Goal: Task Accomplishment & Management: Complete application form

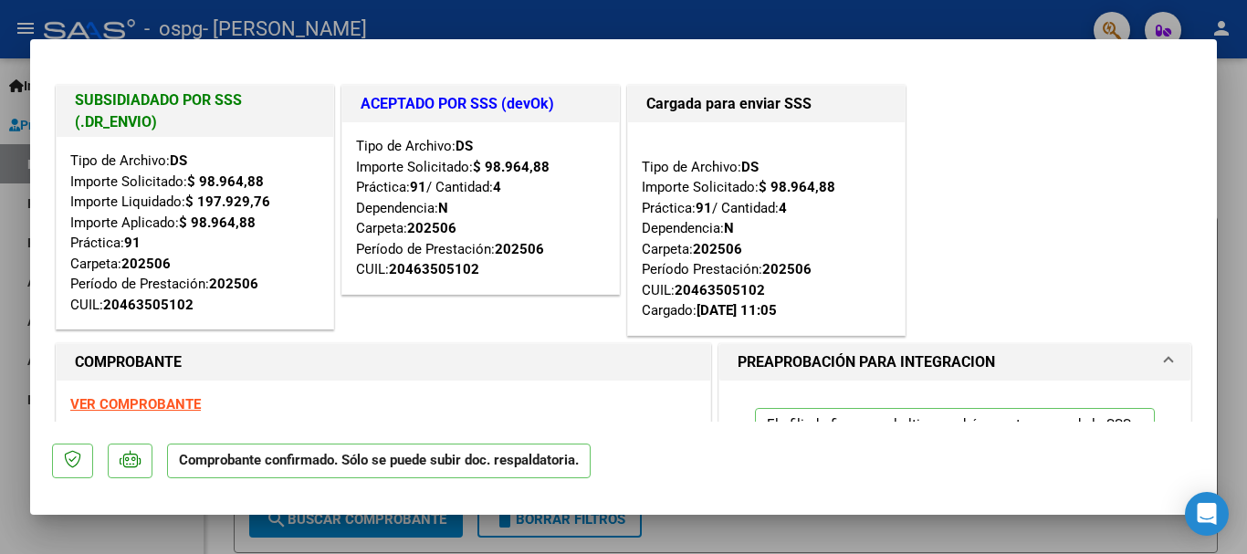
click at [1246, 129] on div at bounding box center [623, 277] width 1247 height 554
type input "$ 0,00"
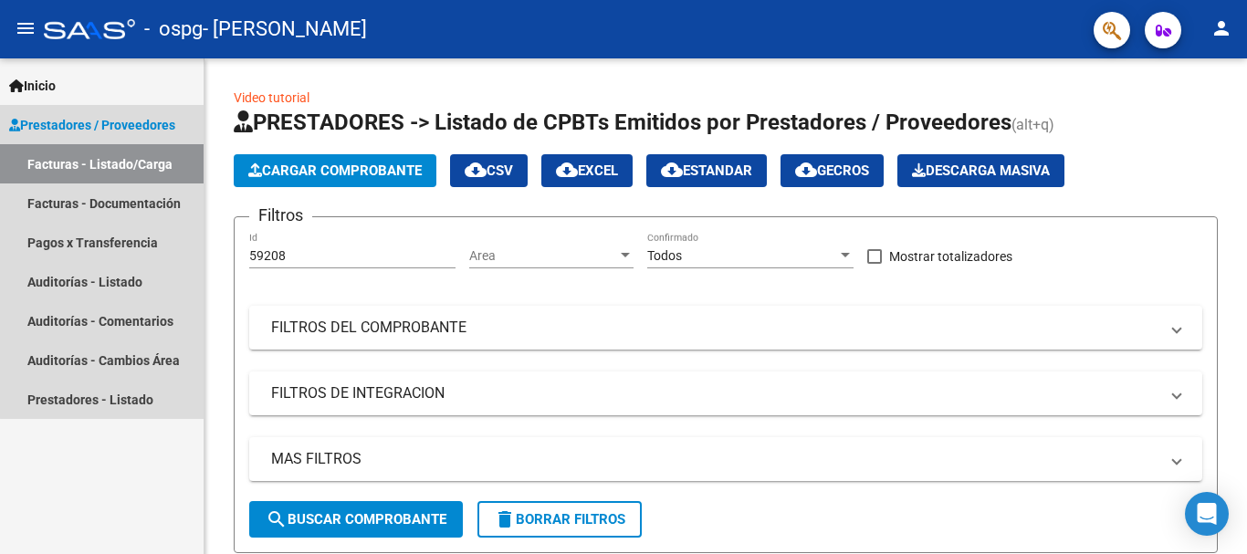
click at [151, 151] on link "Facturas - Listado/Carga" at bounding box center [102, 163] width 204 height 39
click at [119, 201] on link "Facturas - Documentación" at bounding box center [102, 202] width 204 height 39
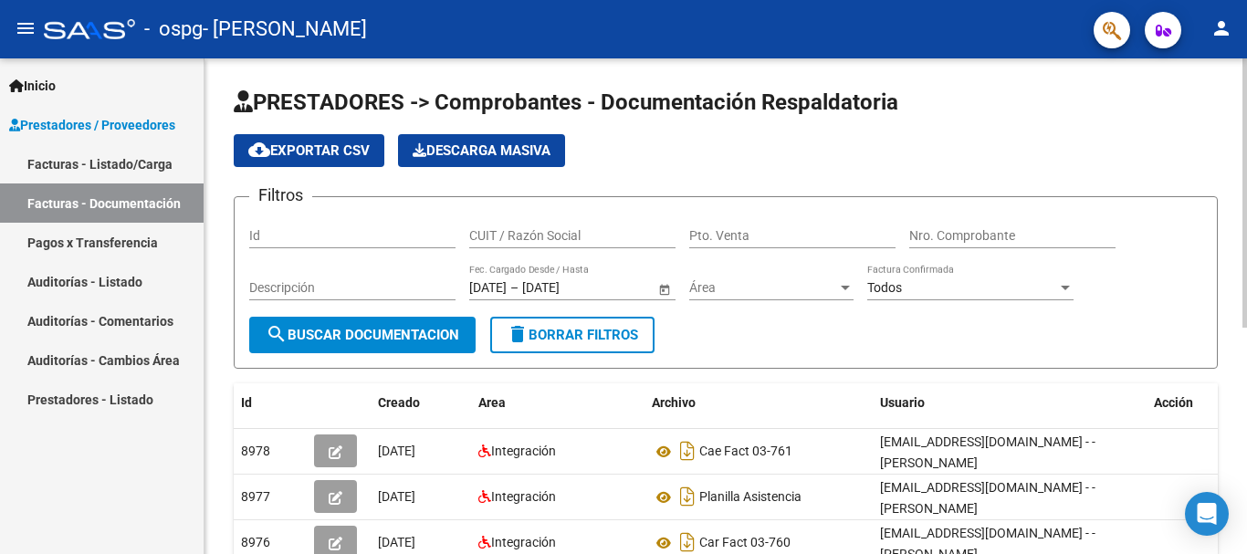
click at [1246, 168] on div at bounding box center [1244, 192] width 5 height 269
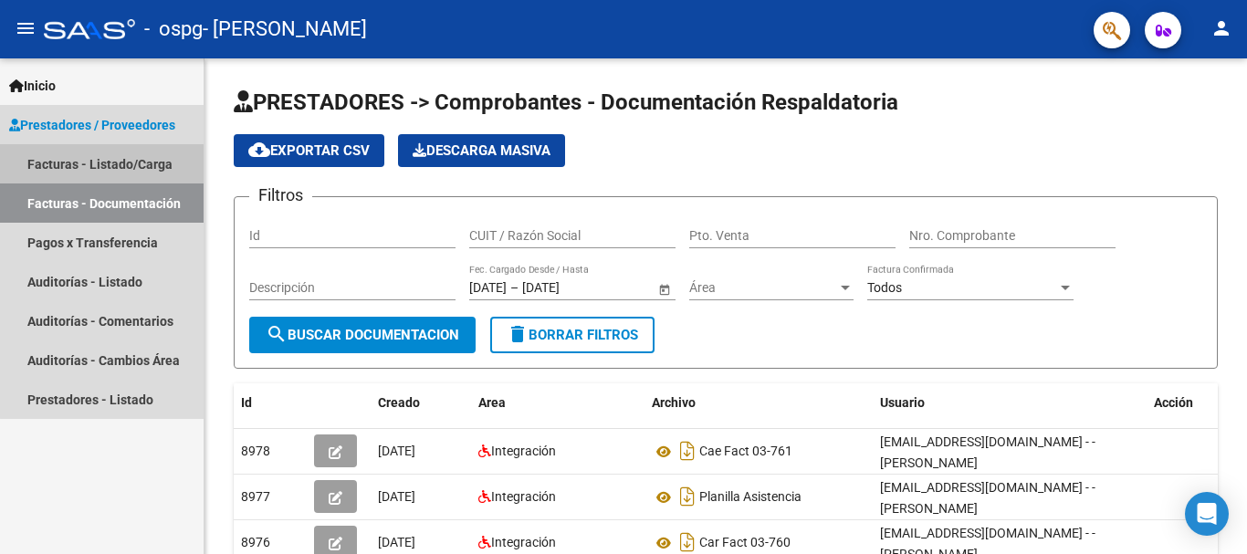
click at [120, 169] on link "Facturas - Listado/Carga" at bounding box center [102, 163] width 204 height 39
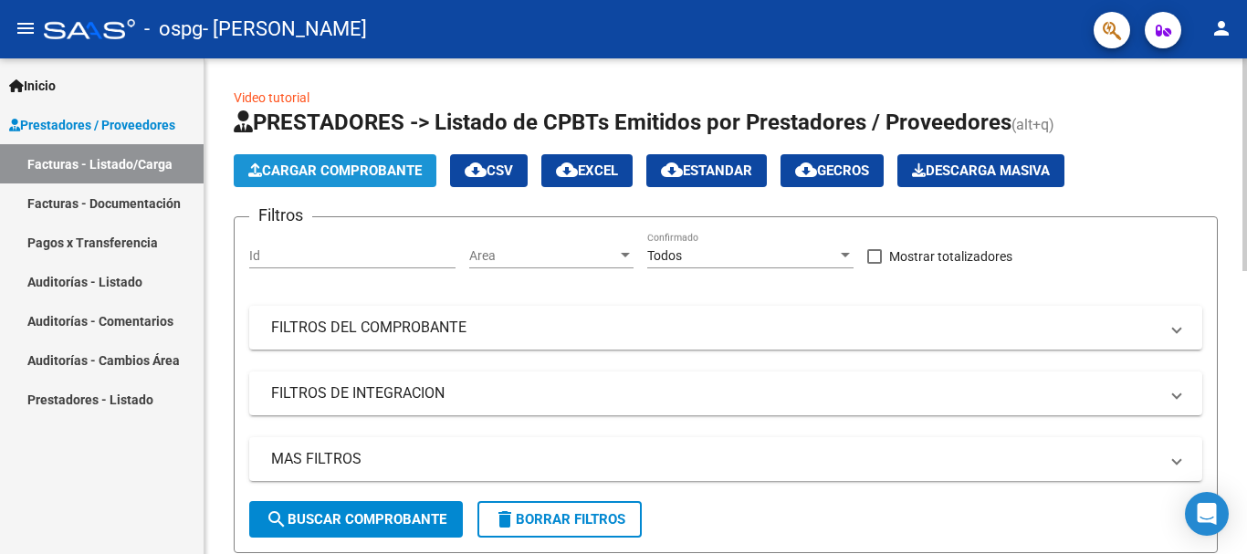
click at [325, 173] on span "Cargar Comprobante" at bounding box center [334, 170] width 173 height 16
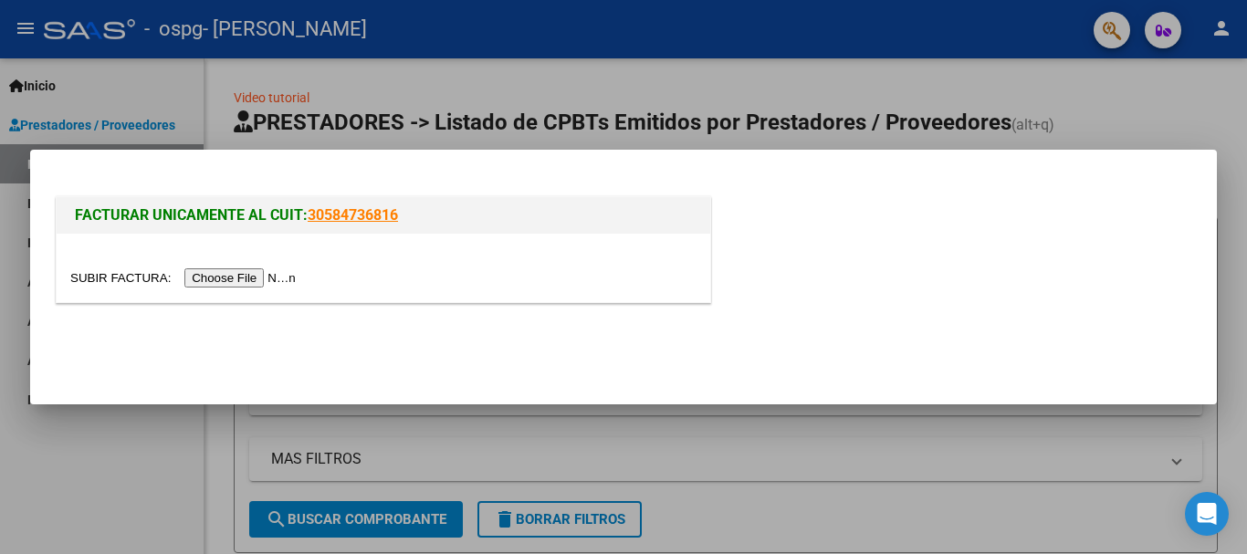
click at [246, 278] on input "file" at bounding box center [185, 277] width 231 height 19
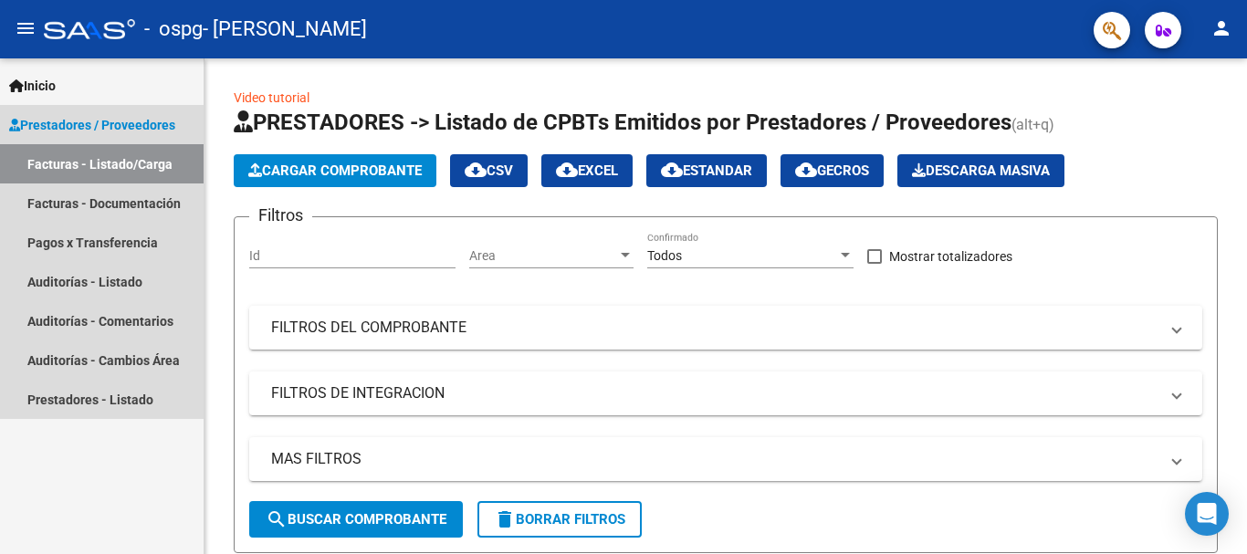
click at [122, 160] on link "Facturas - Listado/Carga" at bounding box center [102, 163] width 204 height 39
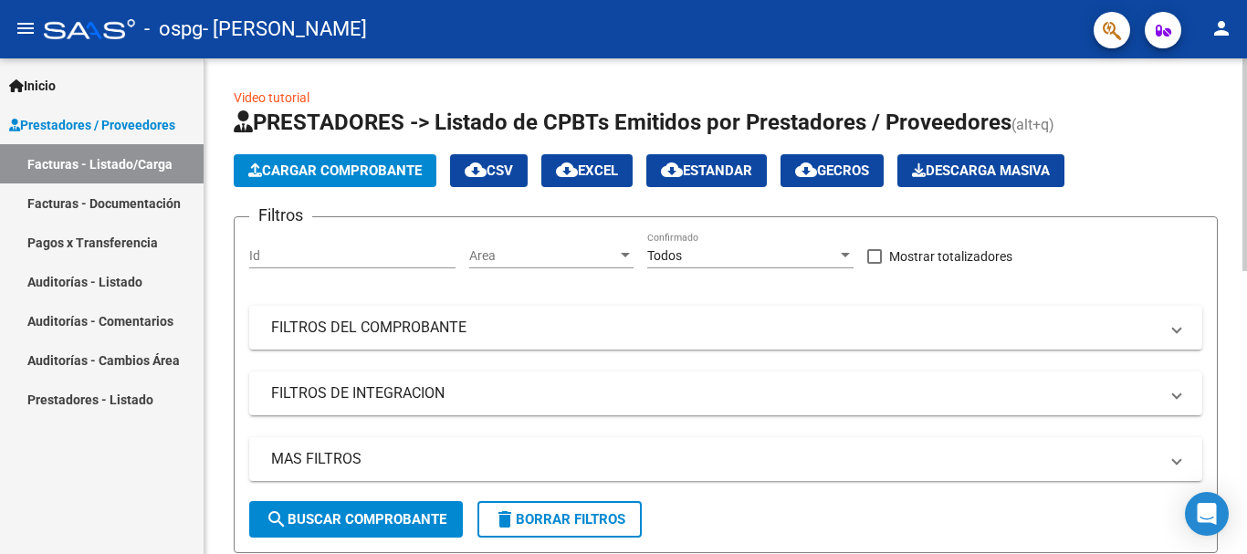
click at [301, 160] on button "Cargar Comprobante" at bounding box center [335, 170] width 203 height 33
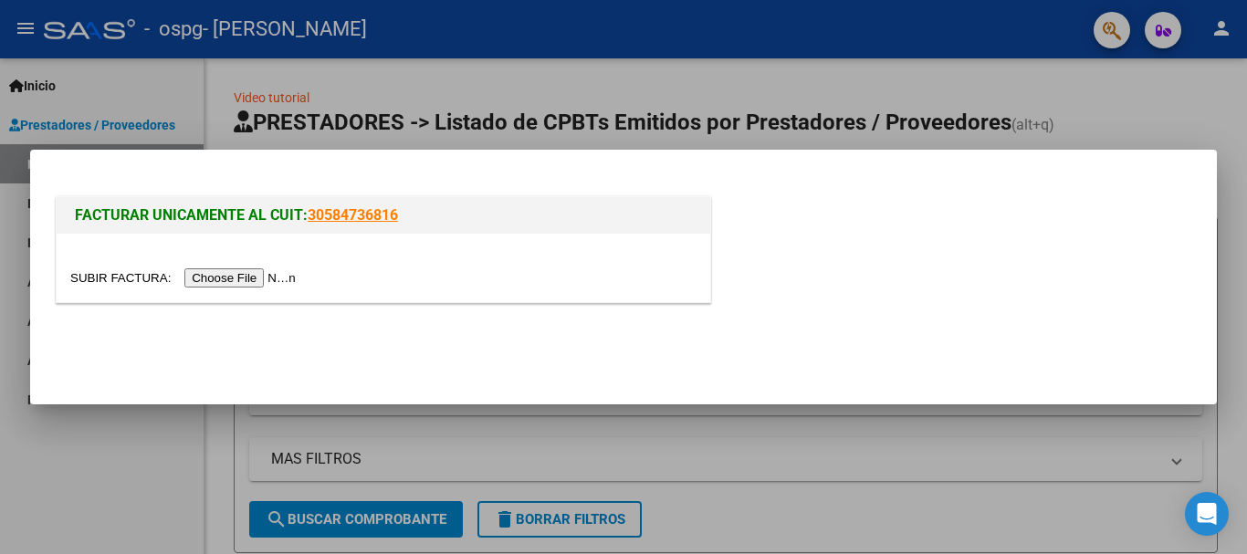
click at [283, 279] on input "file" at bounding box center [185, 277] width 231 height 19
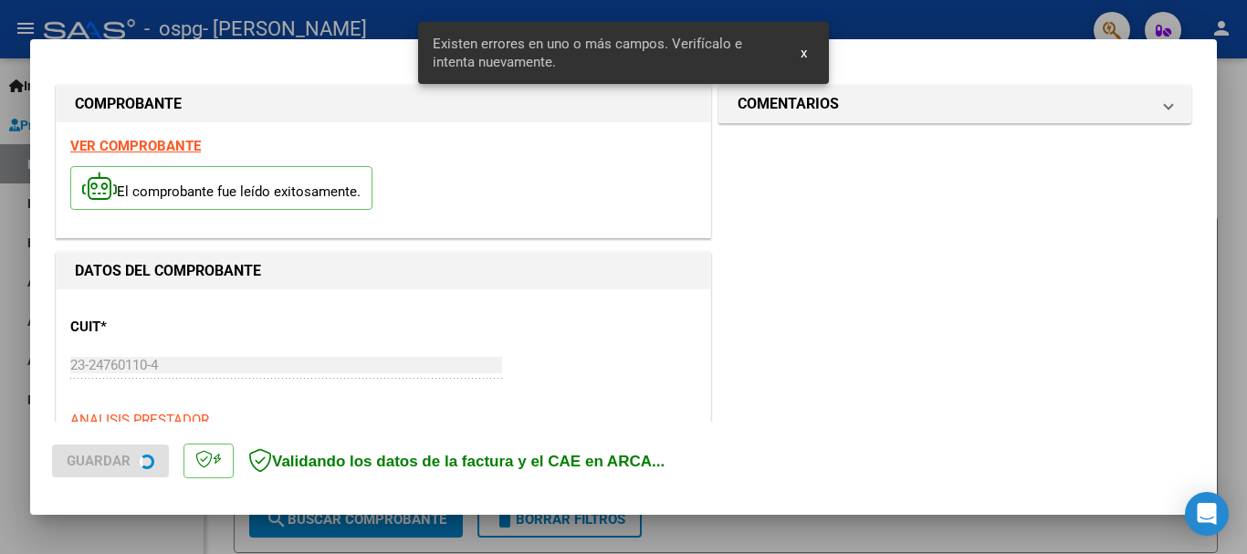
scroll to position [455, 0]
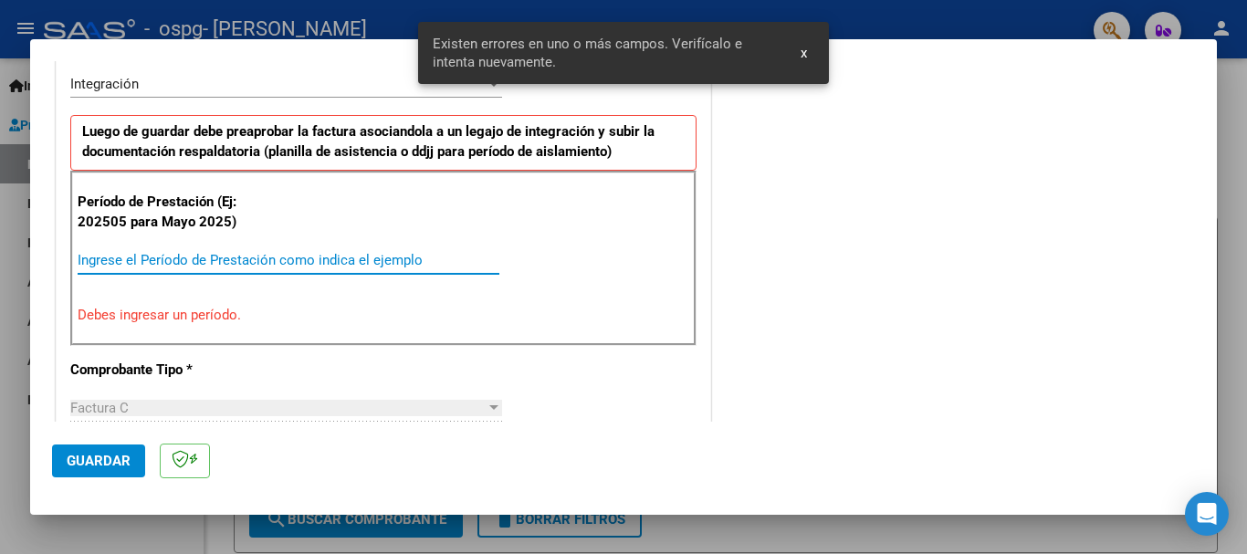
click at [242, 258] on input "Ingrese el Período de Prestación como indica el ejemplo" at bounding box center [289, 260] width 422 height 16
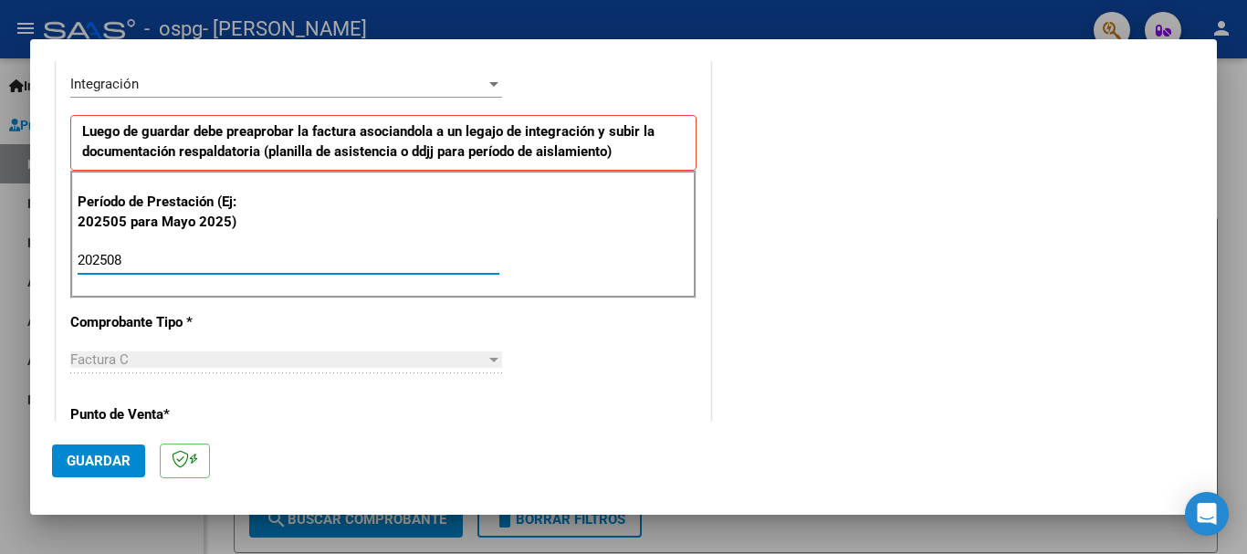
type input "202508"
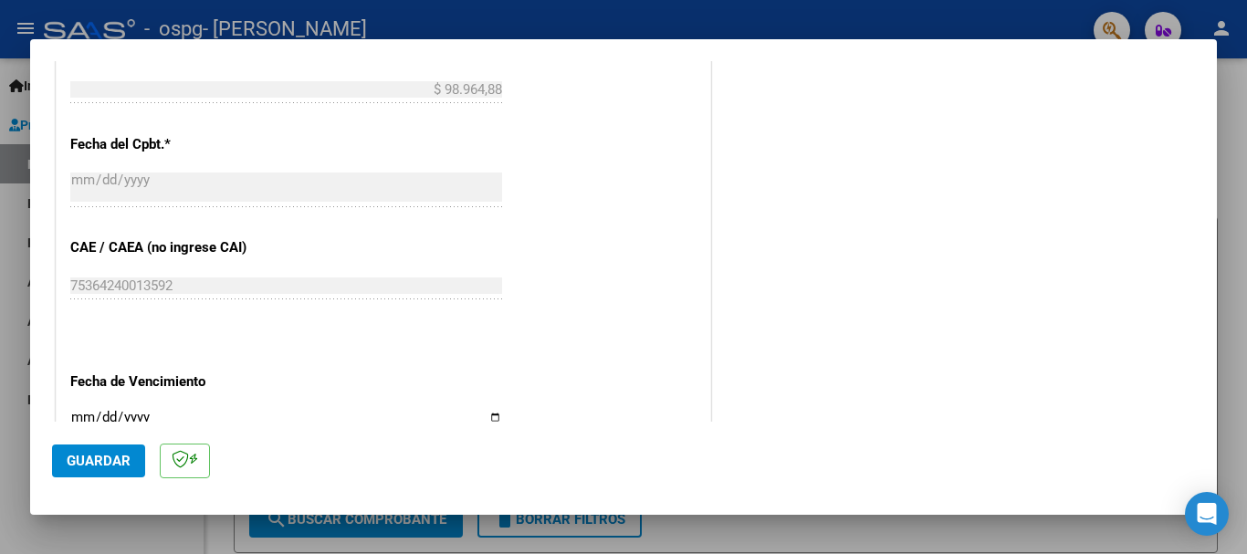
scroll to position [1186, 0]
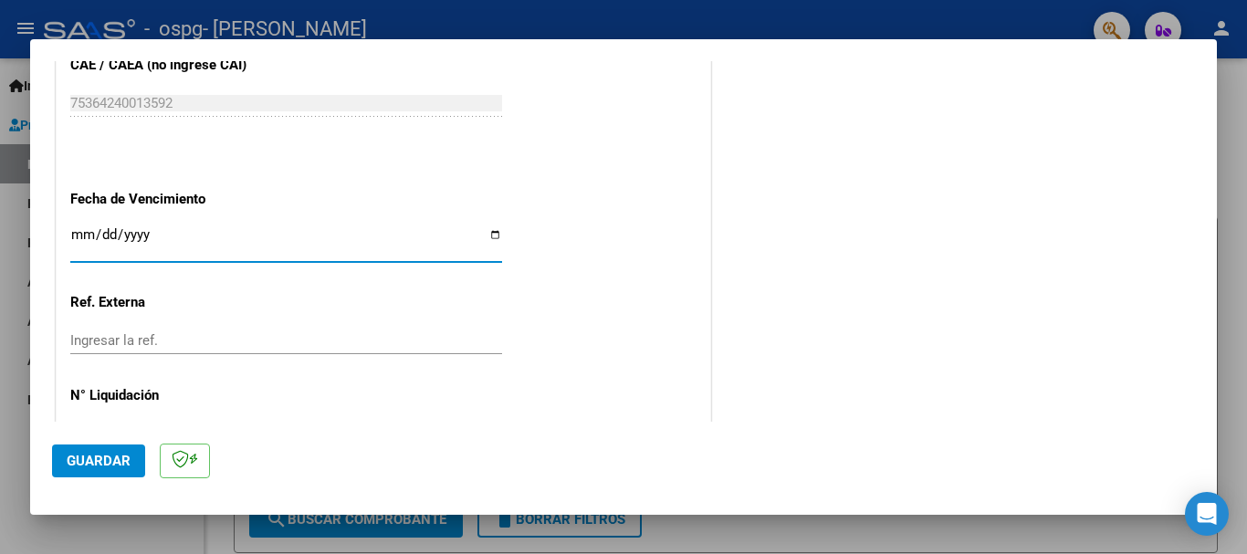
click at [79, 236] on input "Ingresar la fecha" at bounding box center [286, 241] width 432 height 29
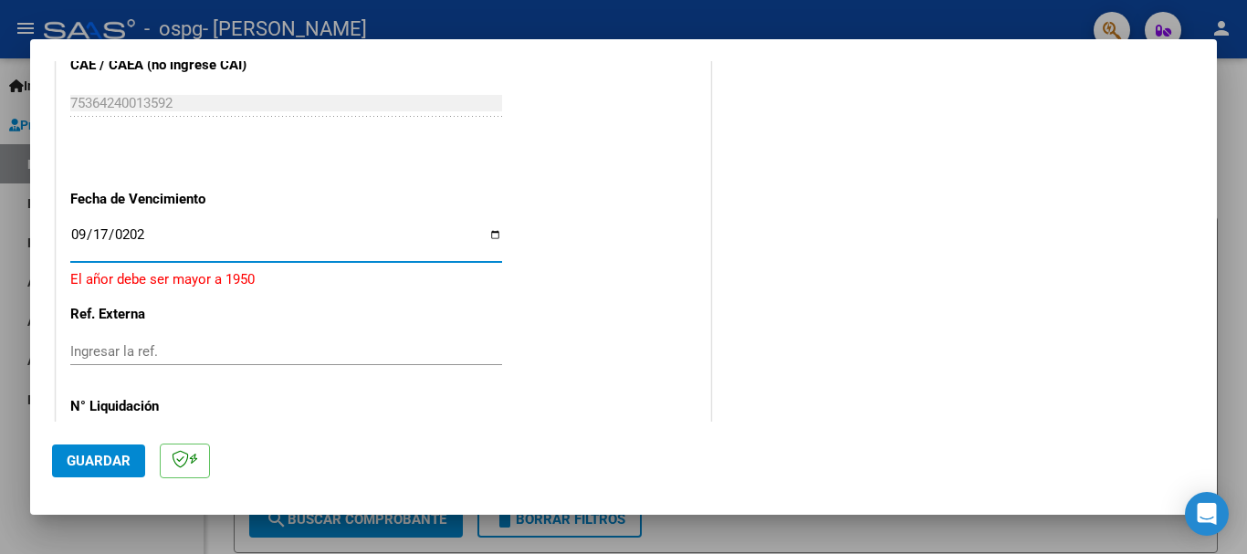
type input "[DATE]"
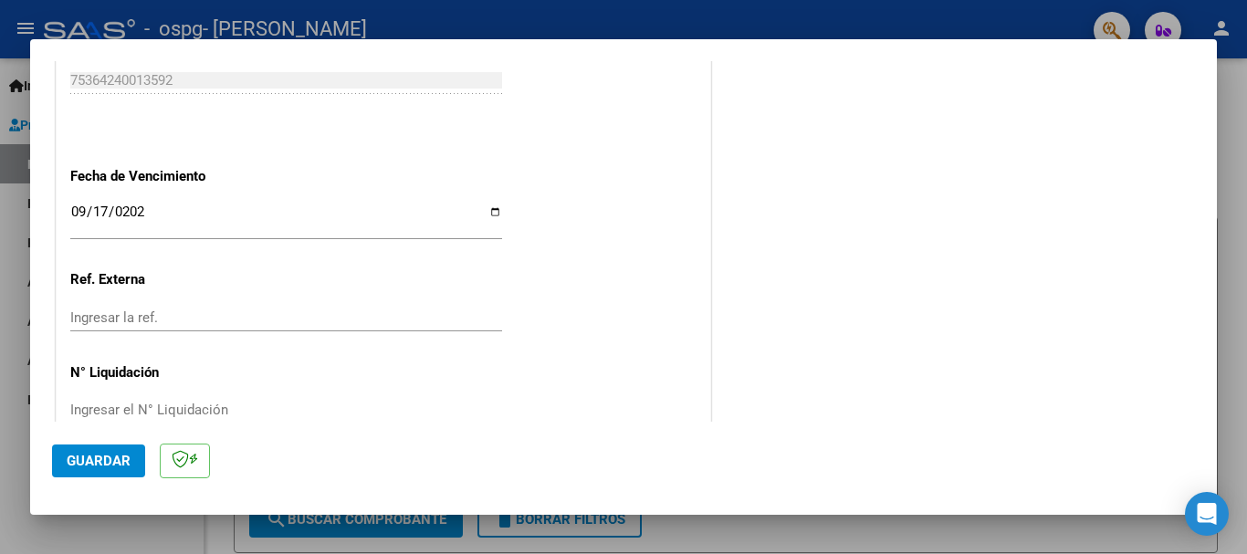
scroll to position [1246, 0]
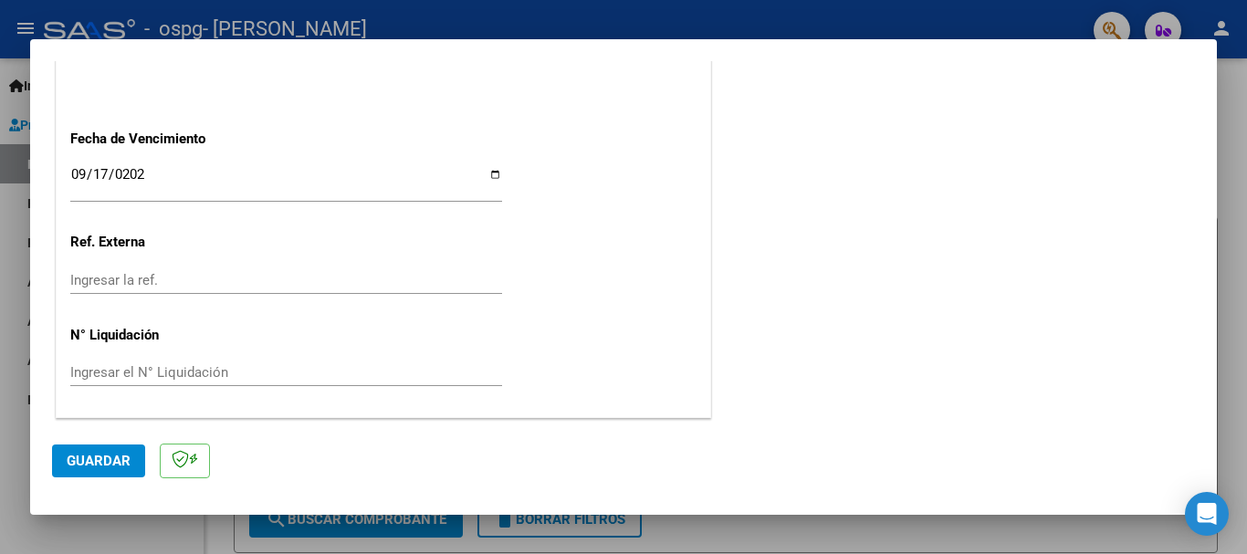
click at [110, 455] on span "Guardar" at bounding box center [99, 461] width 64 height 16
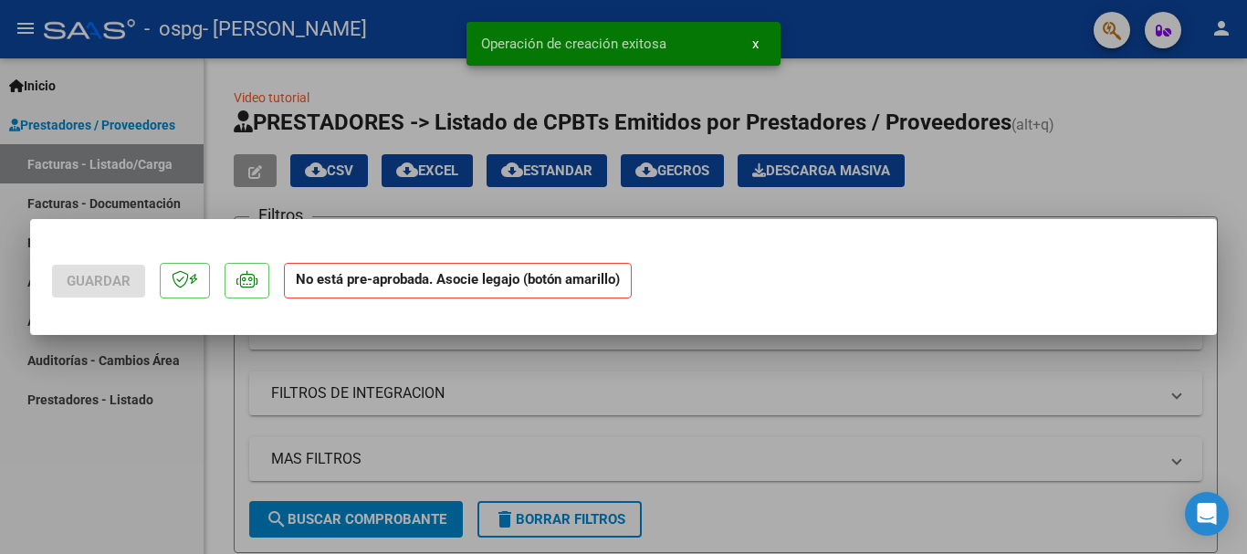
scroll to position [0, 0]
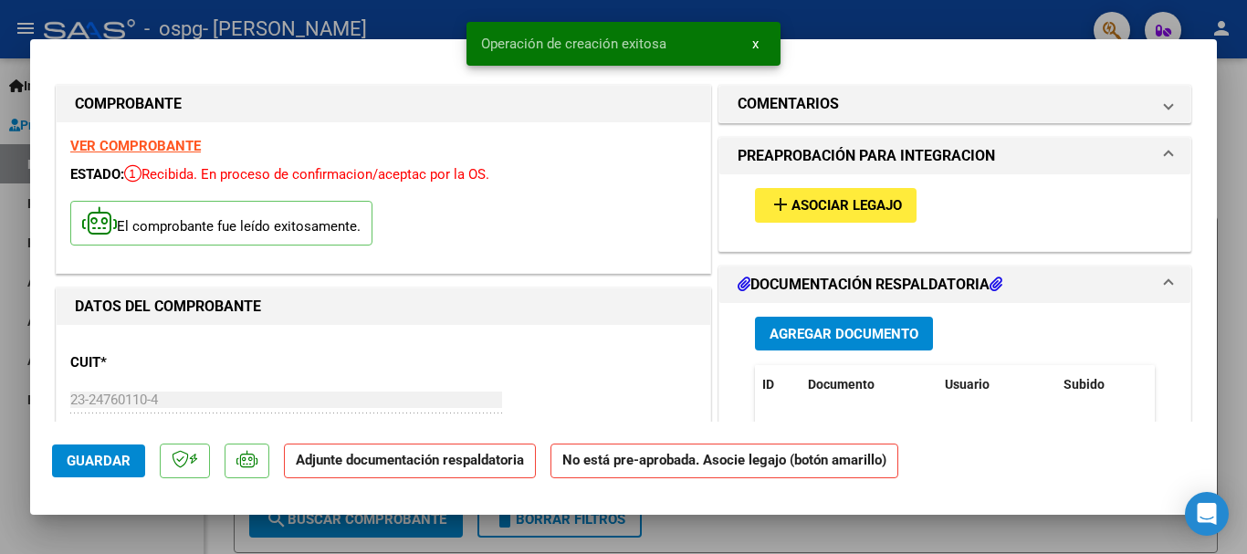
click at [819, 208] on span "Asociar Legajo" at bounding box center [846, 206] width 110 height 16
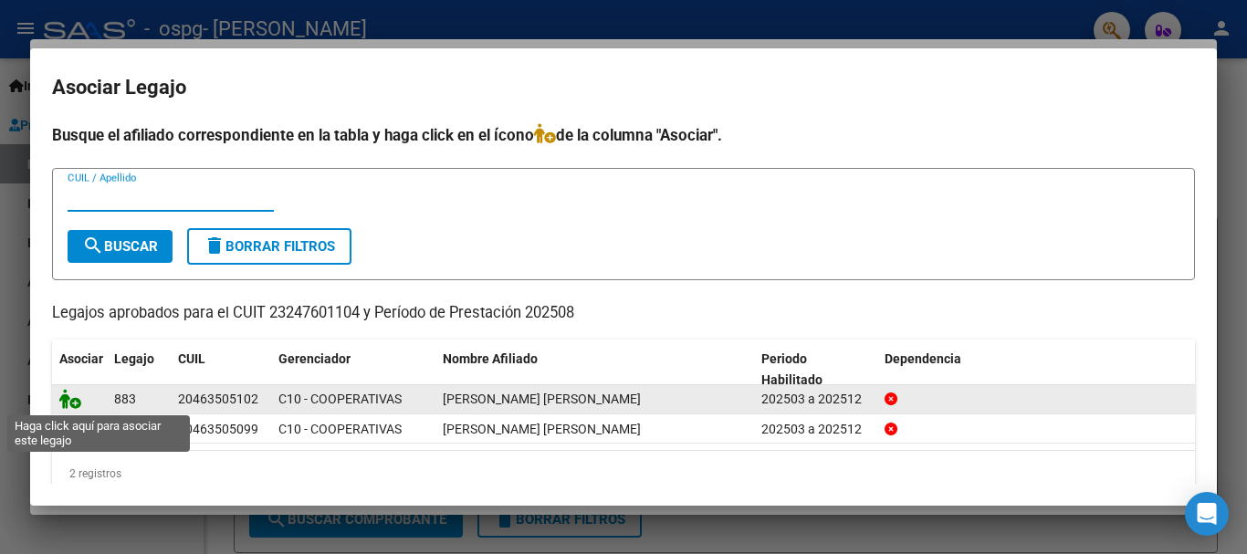
click at [69, 402] on icon at bounding box center [70, 399] width 22 height 20
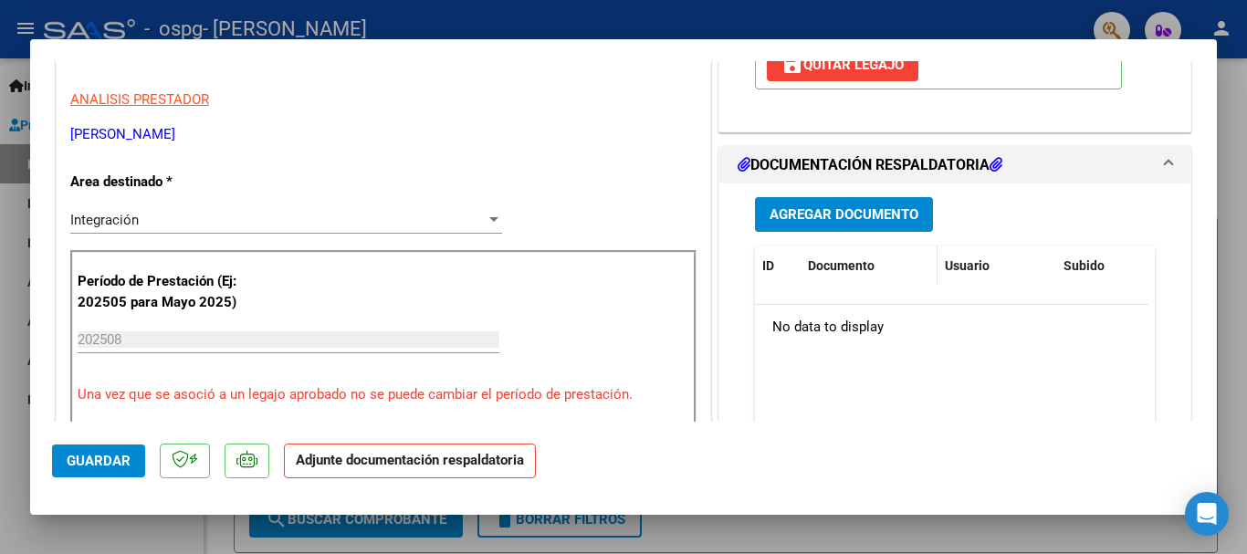
scroll to position [365, 0]
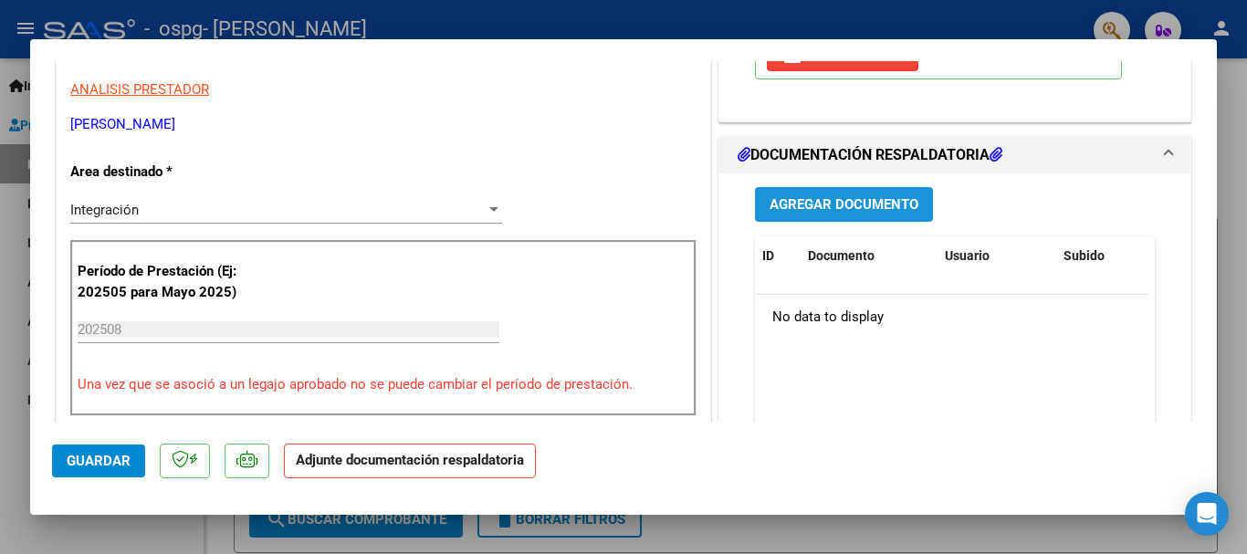
click at [838, 210] on span "Agregar Documento" at bounding box center [843, 205] width 149 height 16
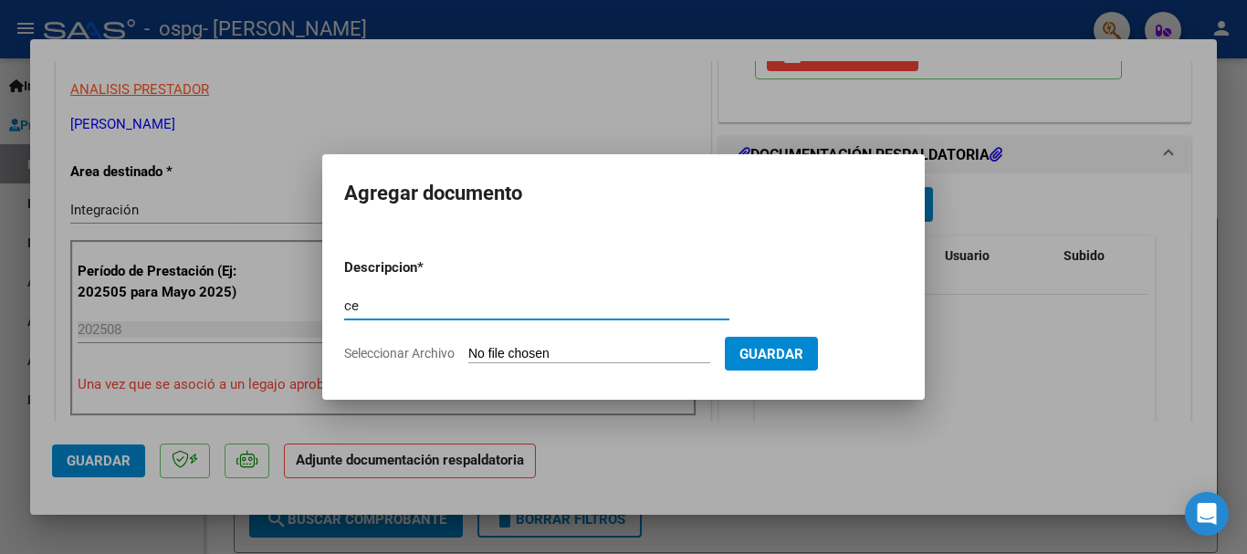
type input "c"
type input "CAE FC"
click at [596, 358] on input "Seleccionar Archivo" at bounding box center [589, 354] width 242 height 17
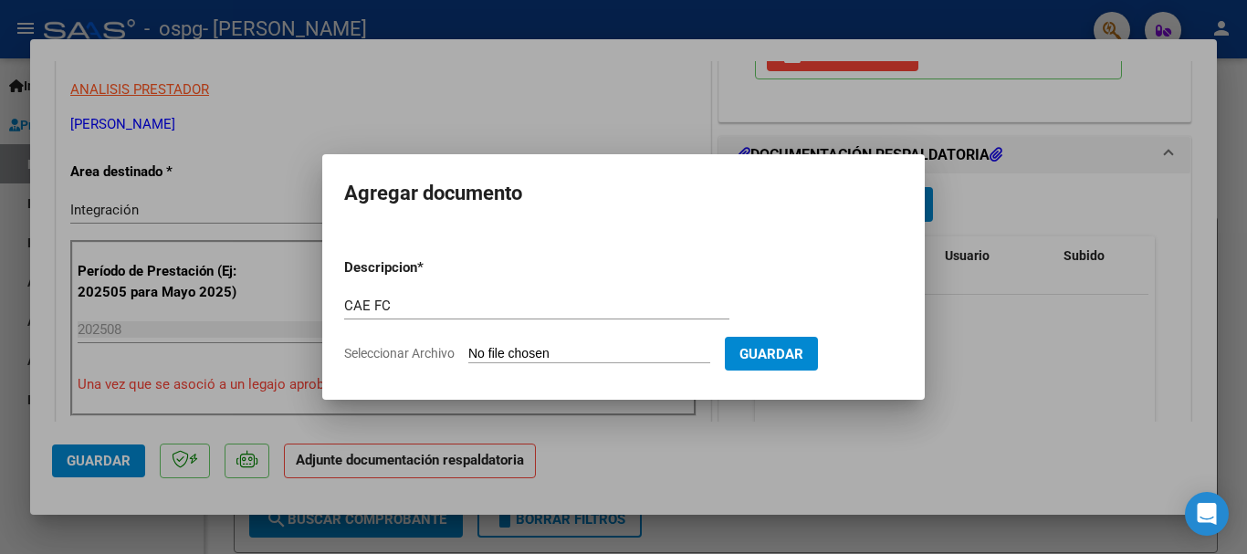
type input "C:\fakepath\CAE FACT 03-808.pdf"
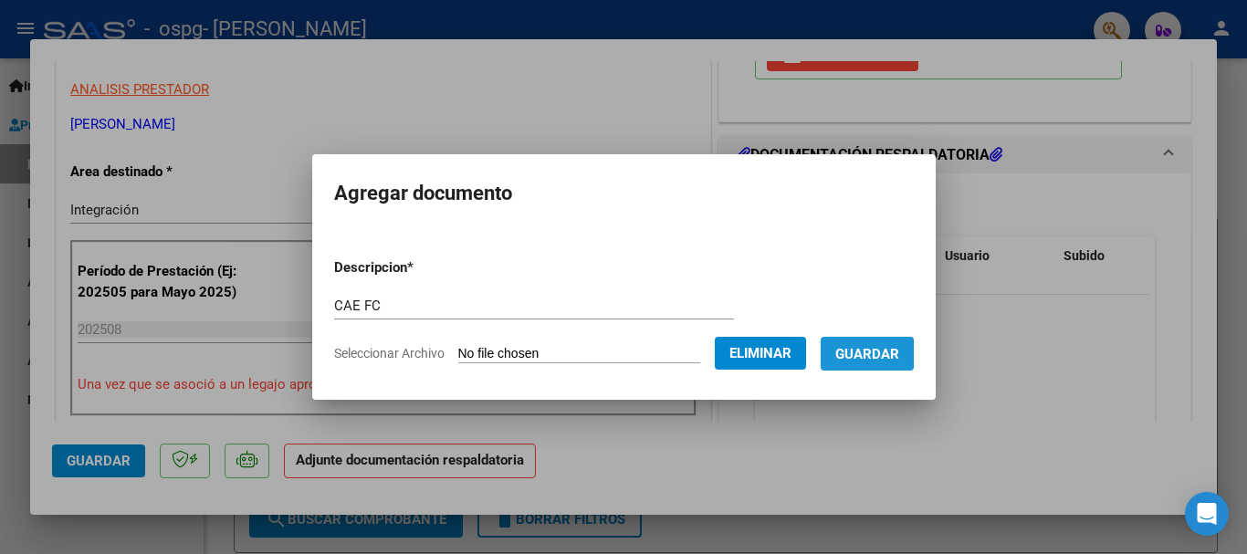
click at [867, 355] on span "Guardar" at bounding box center [867, 354] width 64 height 16
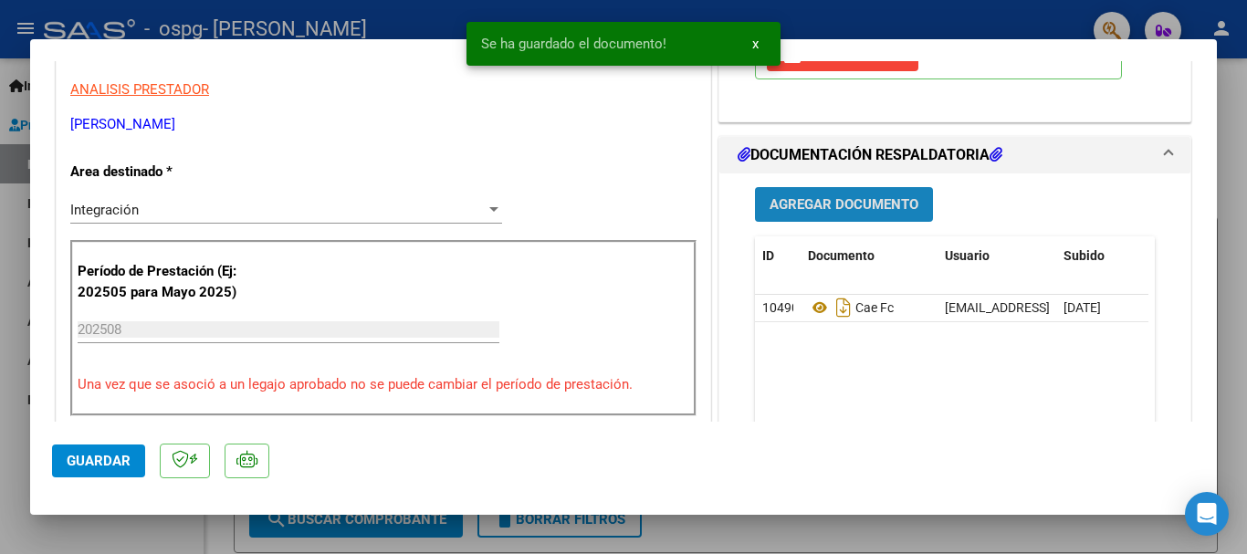
click at [869, 200] on span "Agregar Documento" at bounding box center [843, 205] width 149 height 16
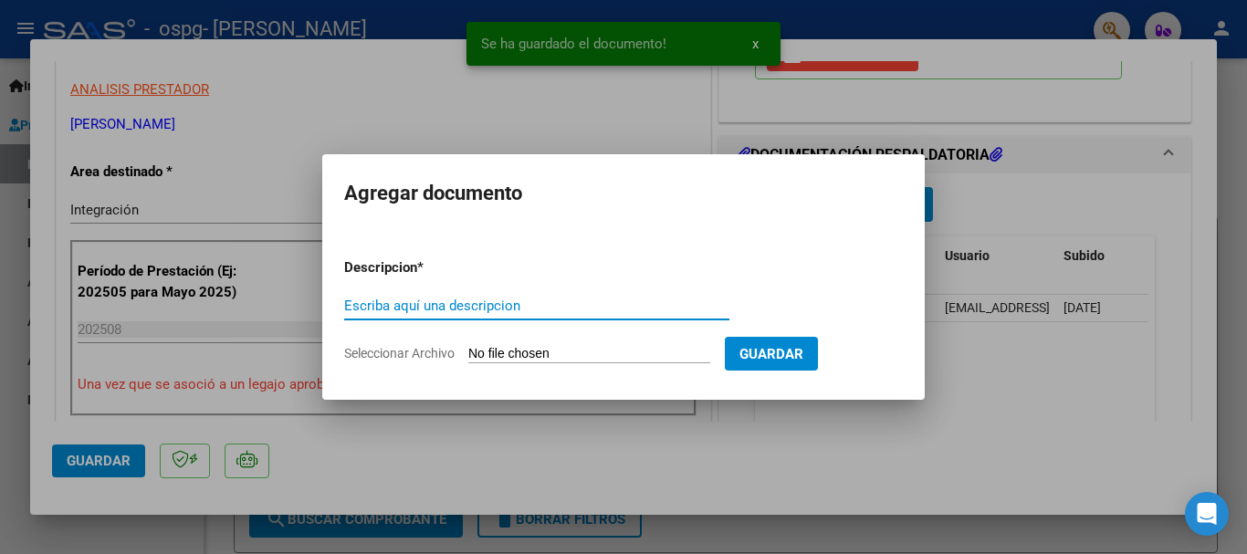
click at [615, 301] on input "Escriba aquí una descripcion" at bounding box center [536, 306] width 385 height 16
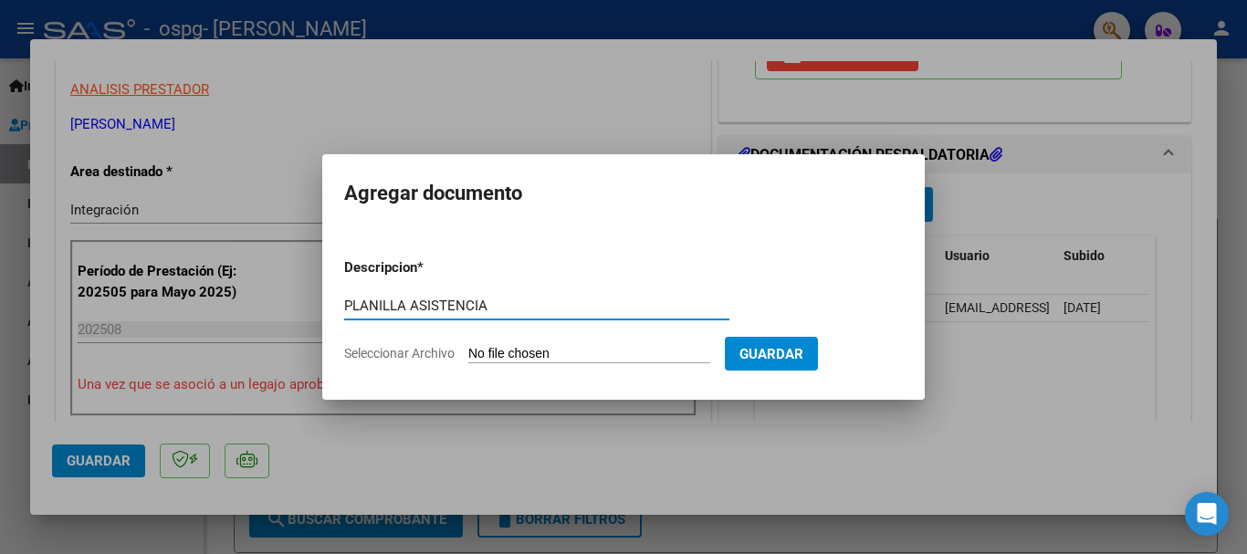
type input "PLANILLA ASISTENCIA"
click at [539, 349] on input "Seleccionar Archivo" at bounding box center [589, 354] width 242 height 17
type input "C:\fakepath\[PERSON_NAME] 8-25.pdf"
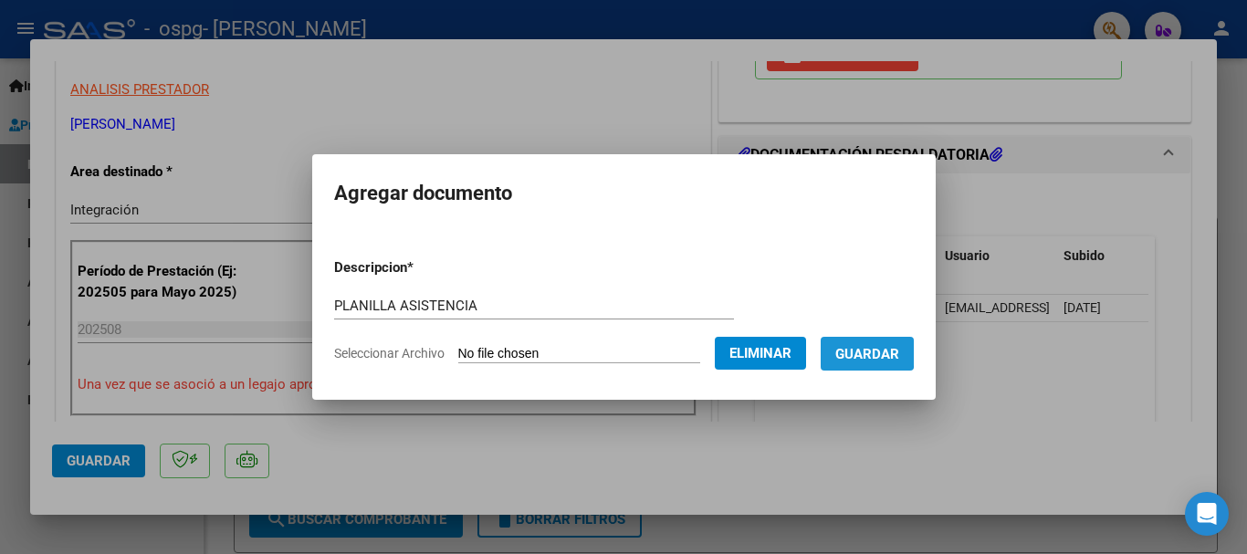
click at [869, 351] on span "Guardar" at bounding box center [867, 354] width 64 height 16
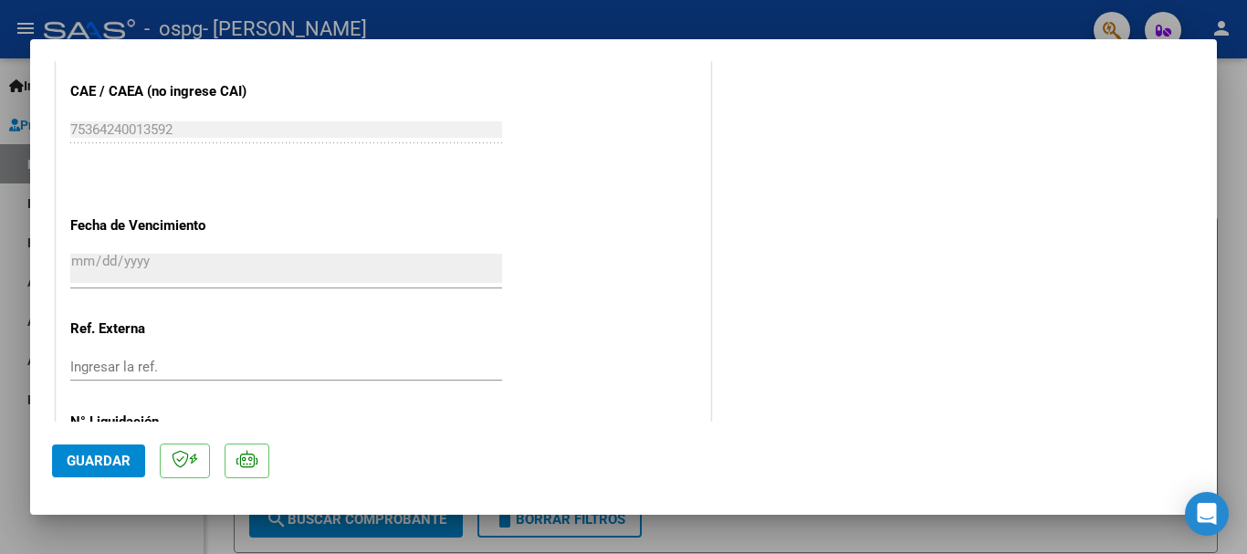
scroll to position [1273, 0]
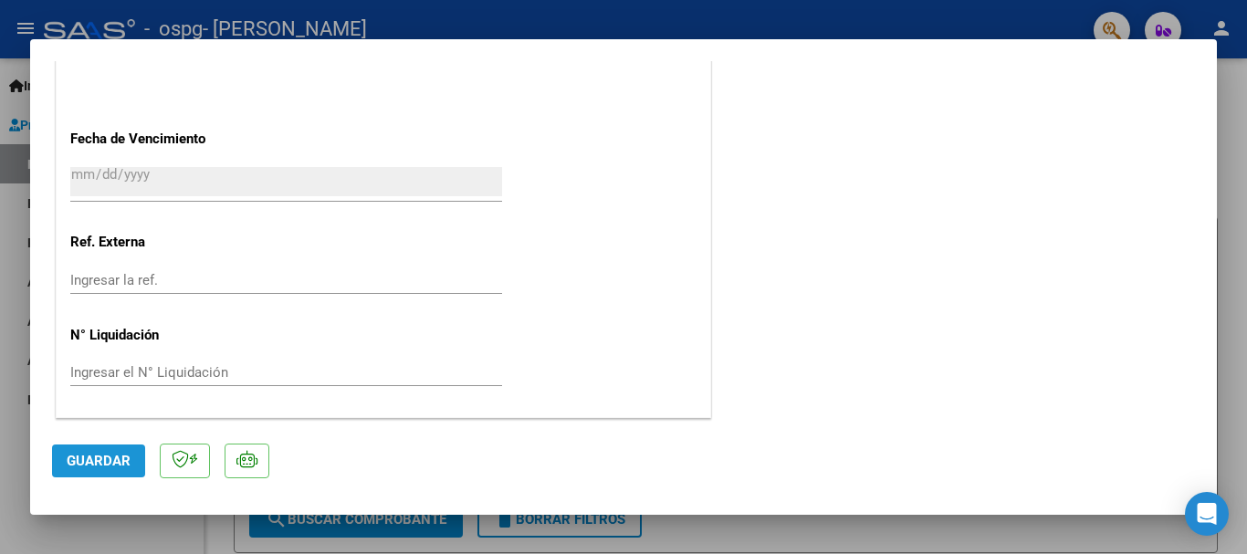
click at [102, 462] on span "Guardar" at bounding box center [99, 461] width 64 height 16
click at [1223, 241] on div at bounding box center [623, 277] width 1247 height 554
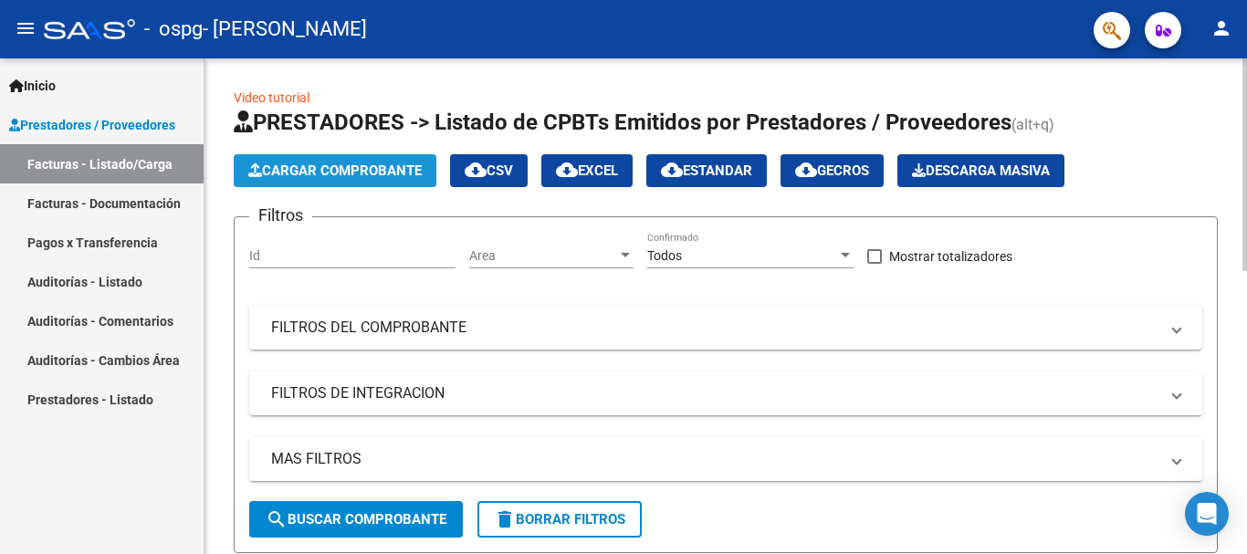
click at [395, 170] on span "Cargar Comprobante" at bounding box center [334, 170] width 173 height 16
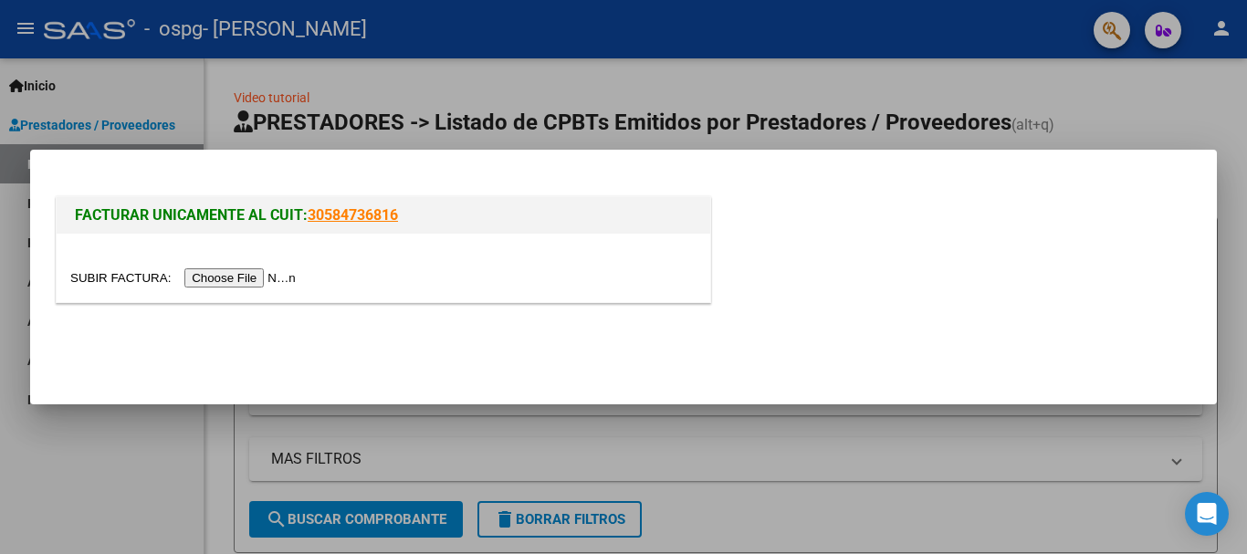
click at [246, 284] on input "file" at bounding box center [185, 277] width 231 height 19
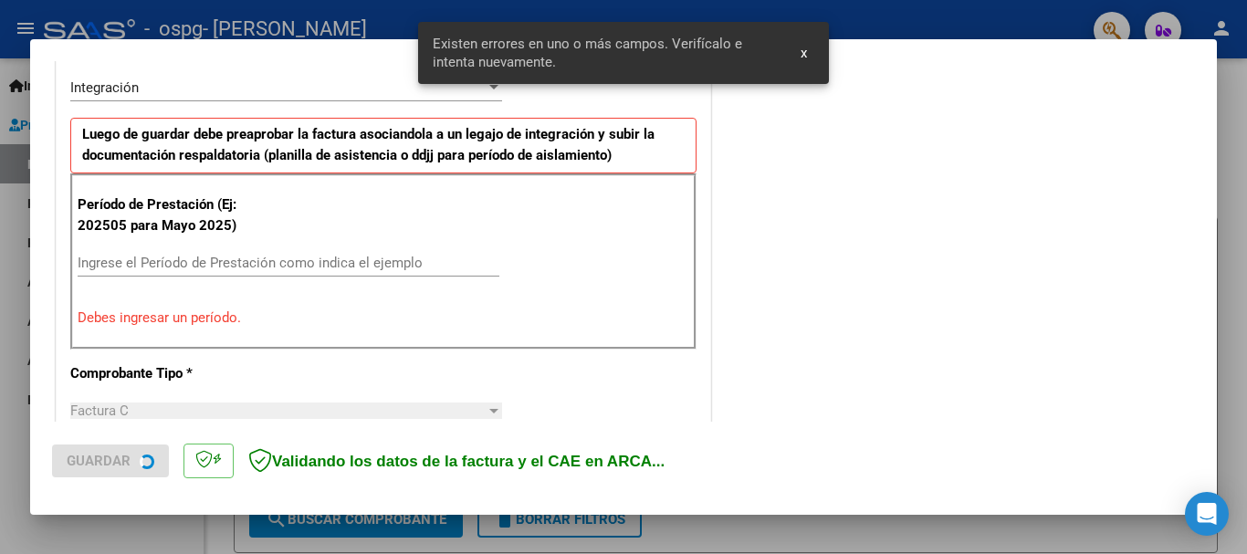
scroll to position [422, 0]
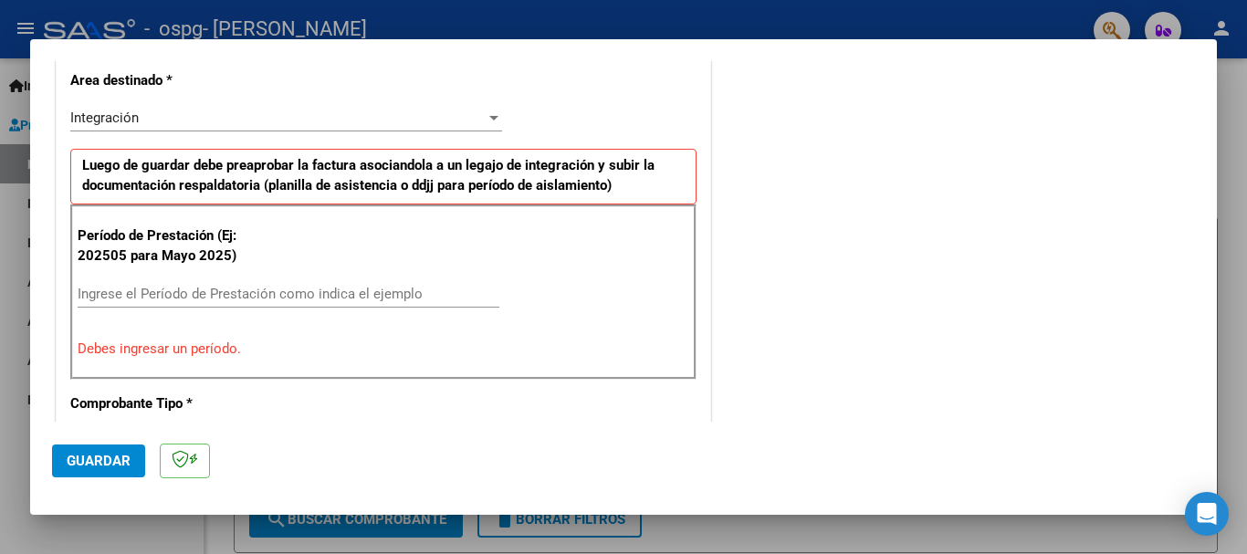
click at [185, 292] on input "Ingrese el Período de Prestación como indica el ejemplo" at bounding box center [289, 294] width 422 height 16
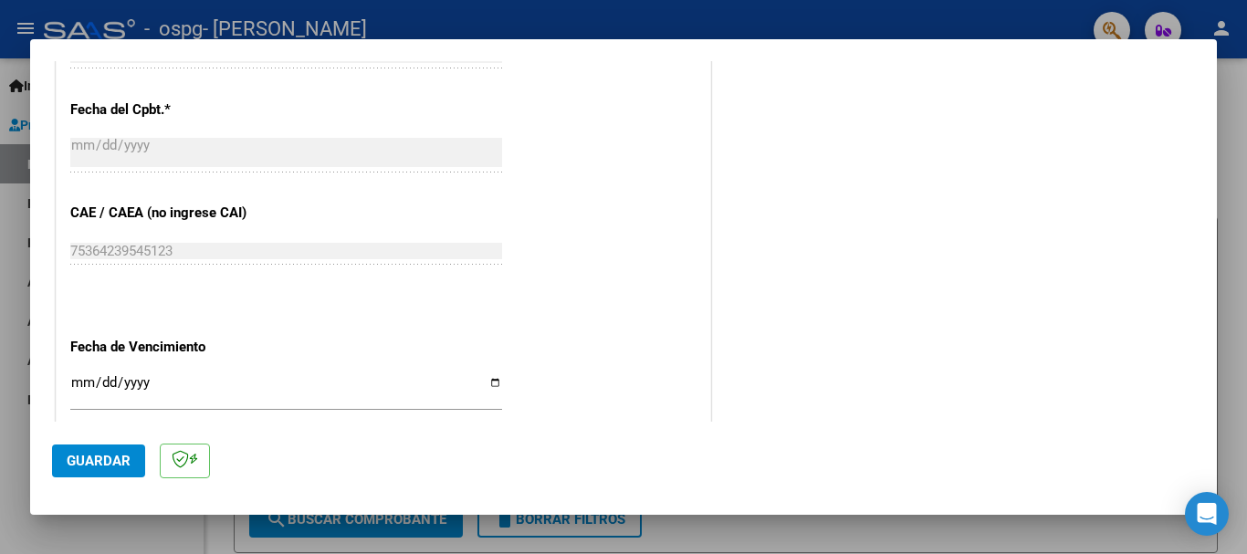
scroll to position [1152, 0]
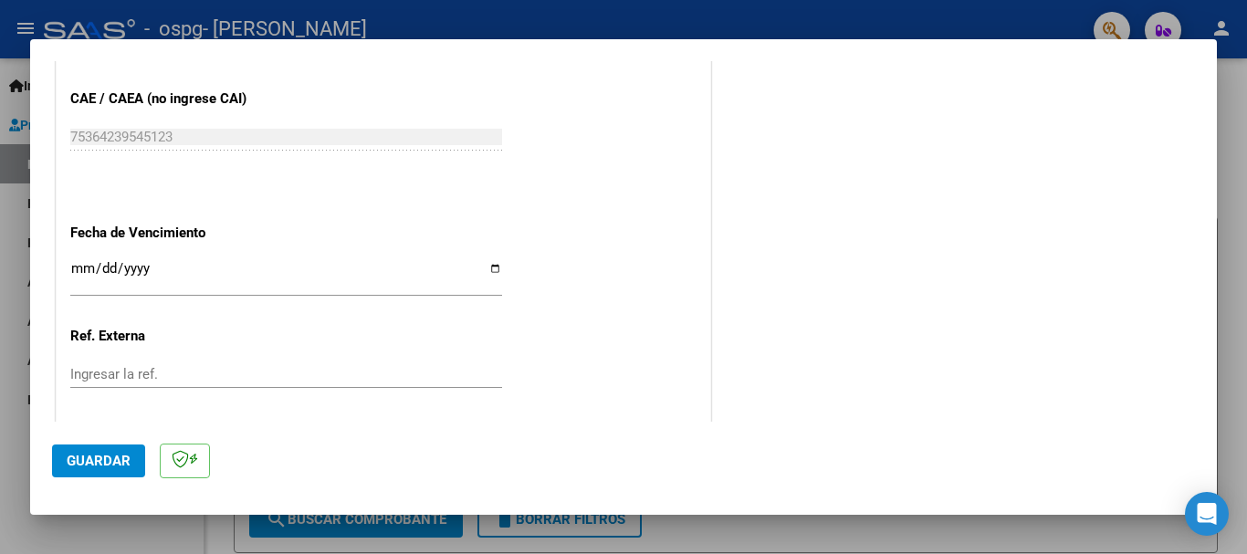
type input "202508"
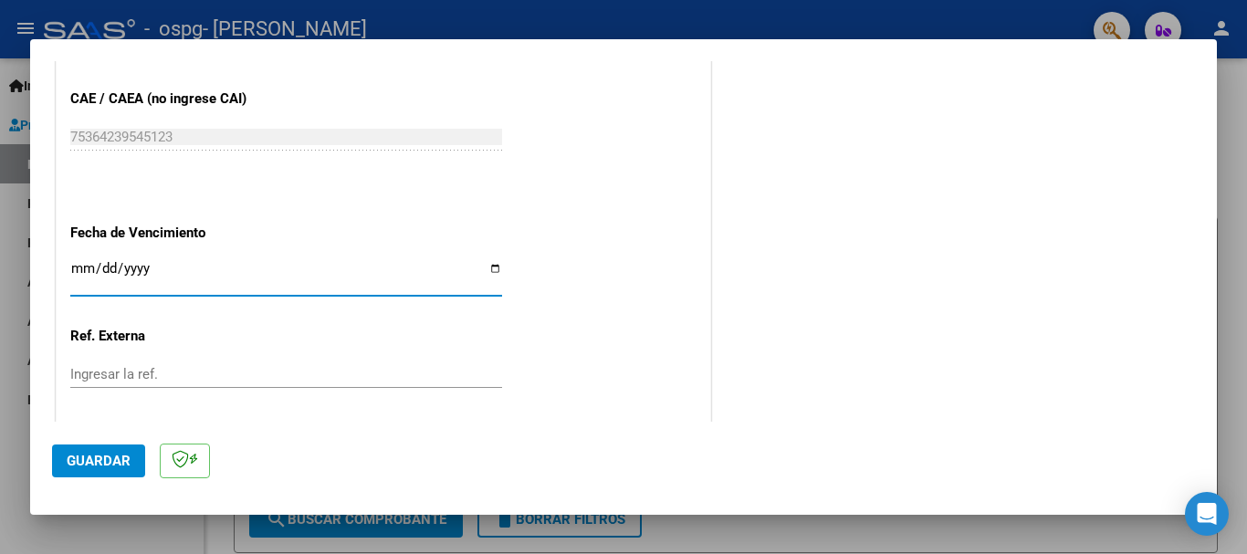
click at [84, 267] on input "Ingresar la fecha" at bounding box center [286, 275] width 432 height 29
type input "[DATE]"
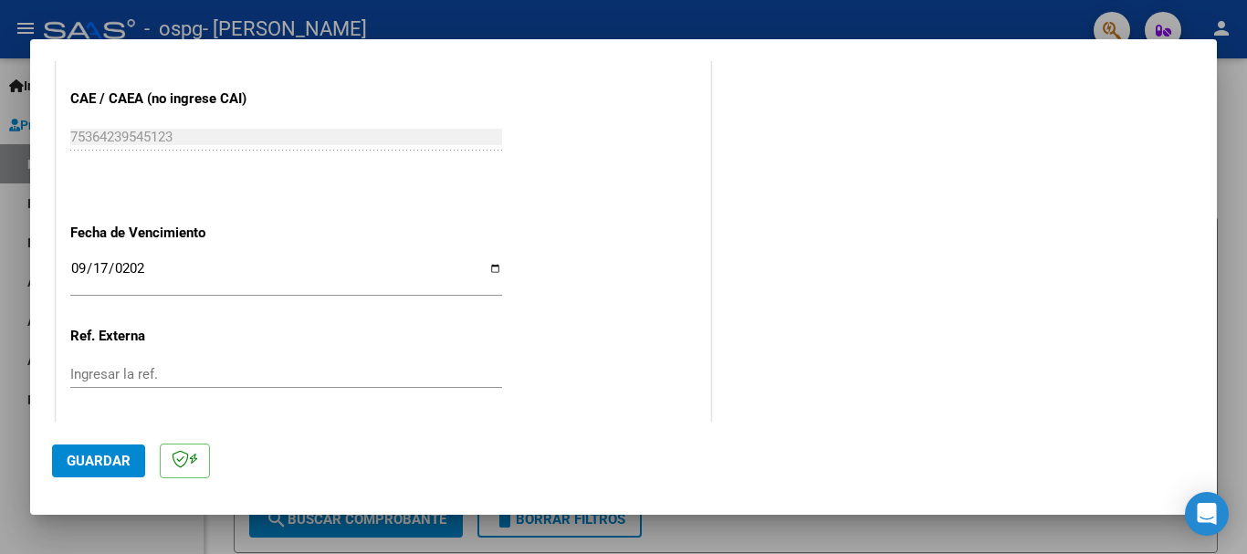
scroll to position [1246, 0]
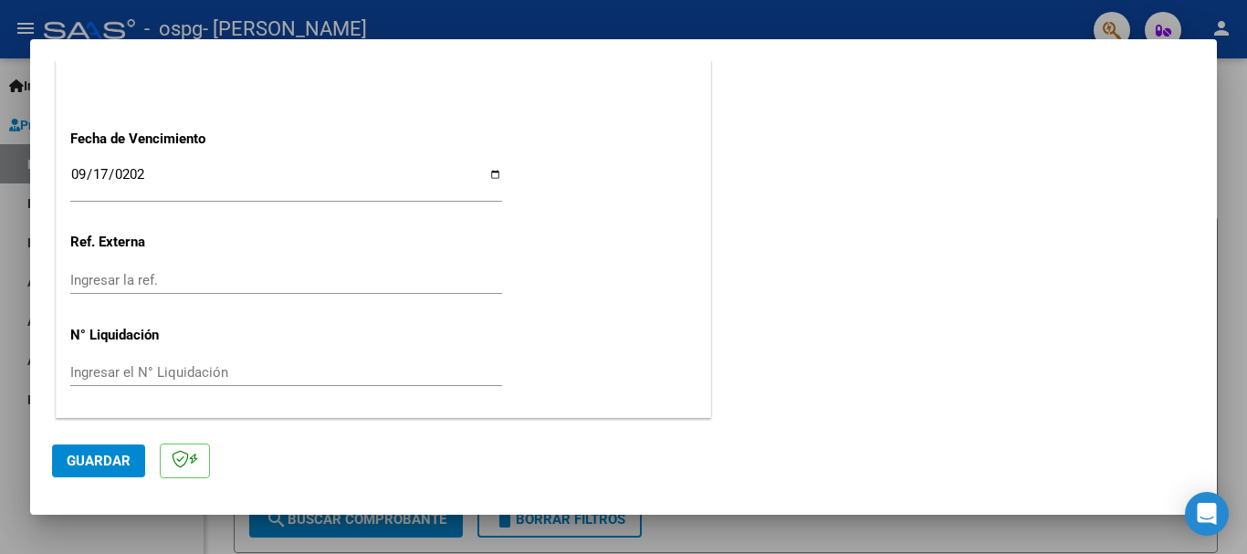
drag, startPoint x: 110, startPoint y: 455, endPoint x: 144, endPoint y: 448, distance: 35.3
click at [110, 455] on span "Guardar" at bounding box center [99, 461] width 64 height 16
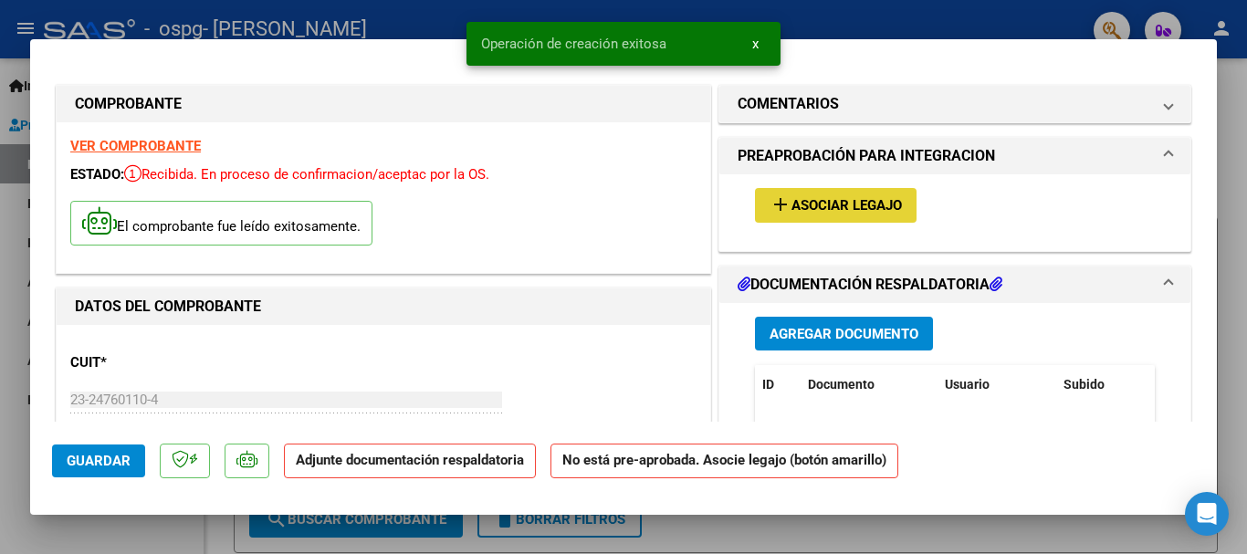
click at [812, 206] on span "Asociar Legajo" at bounding box center [846, 206] width 110 height 16
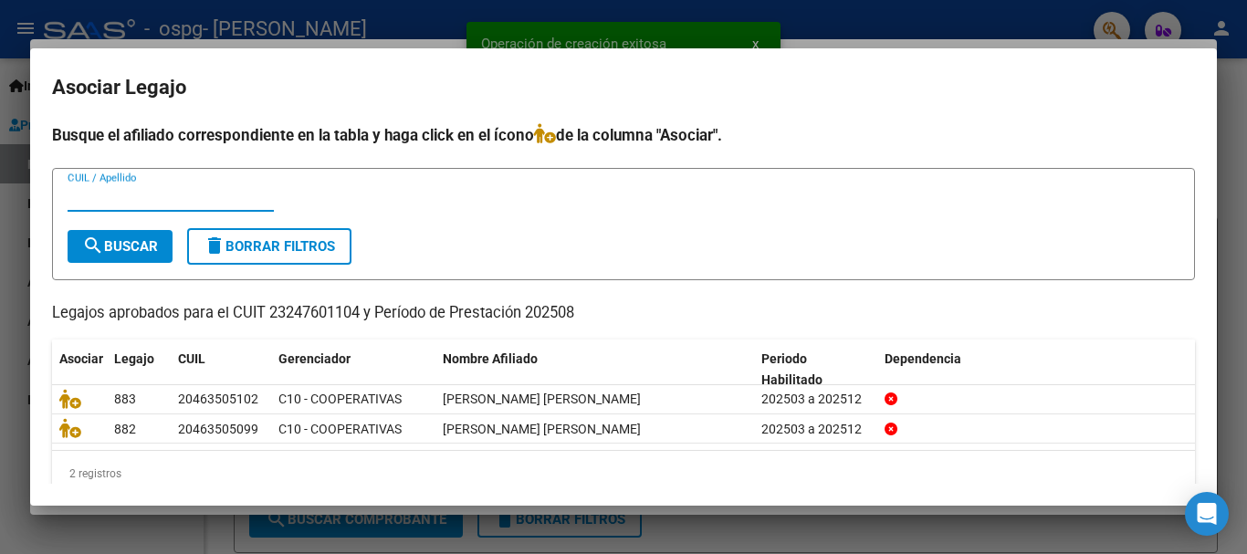
scroll to position [29, 0]
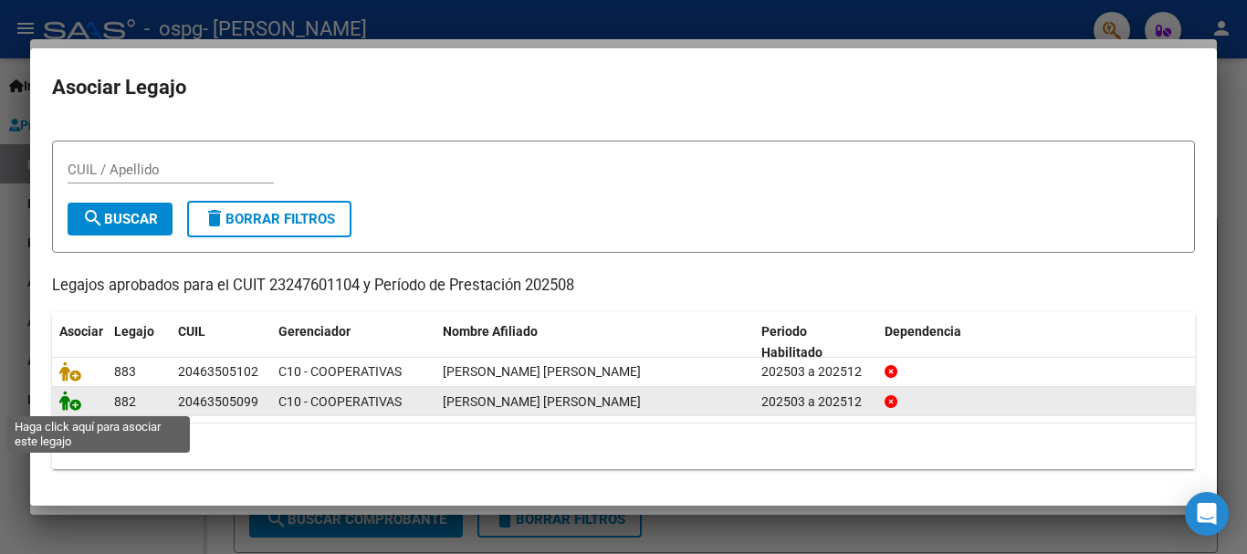
click at [65, 398] on icon at bounding box center [70, 401] width 22 height 20
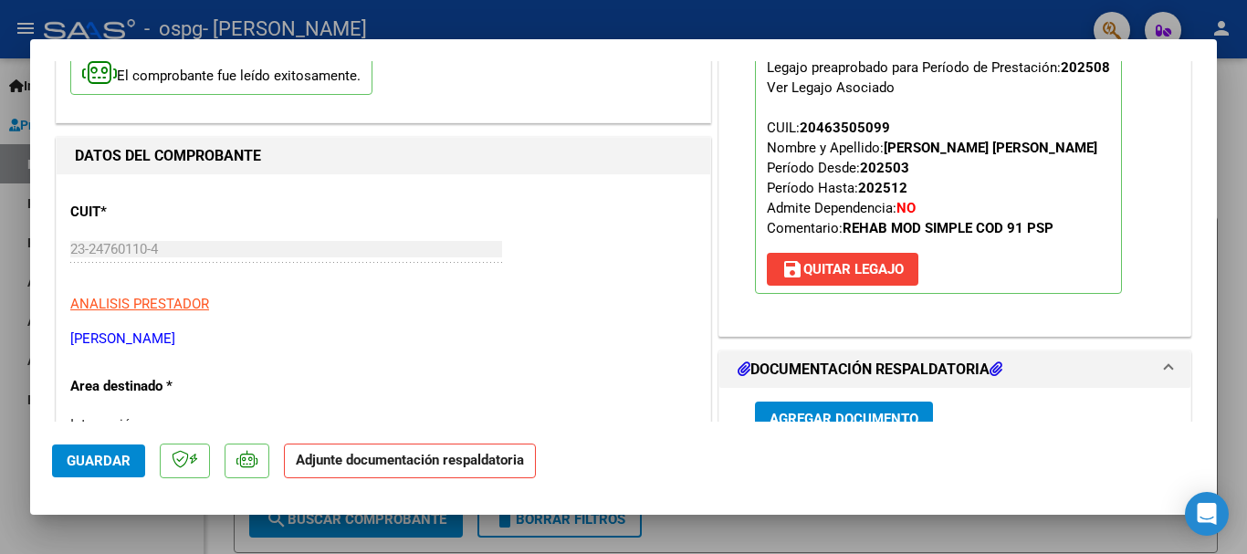
scroll to position [183, 0]
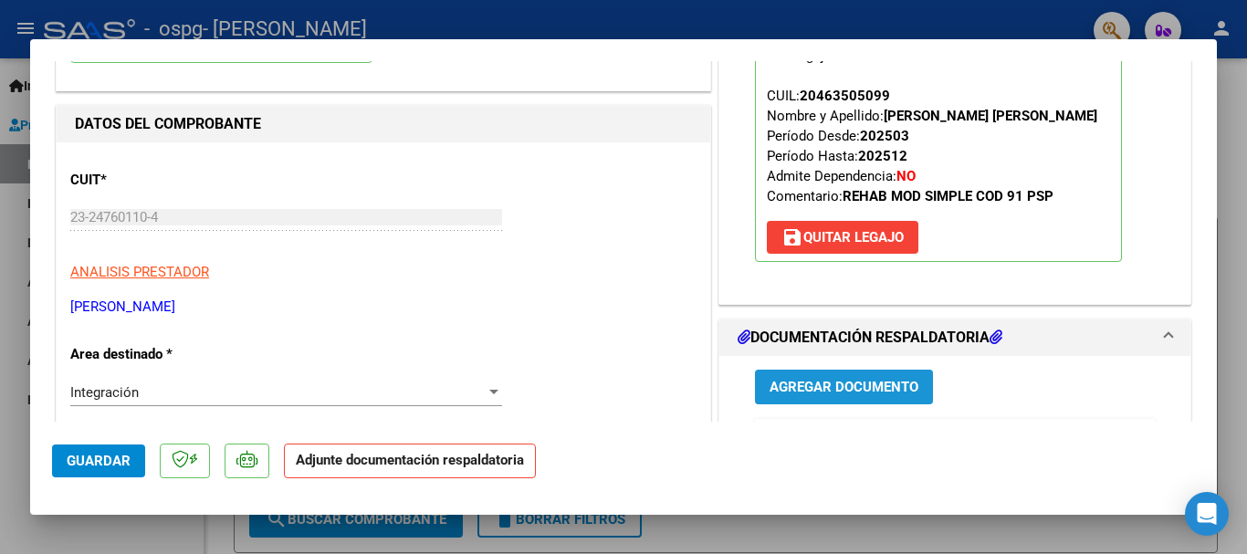
click at [821, 389] on span "Agregar Documento" at bounding box center [843, 388] width 149 height 16
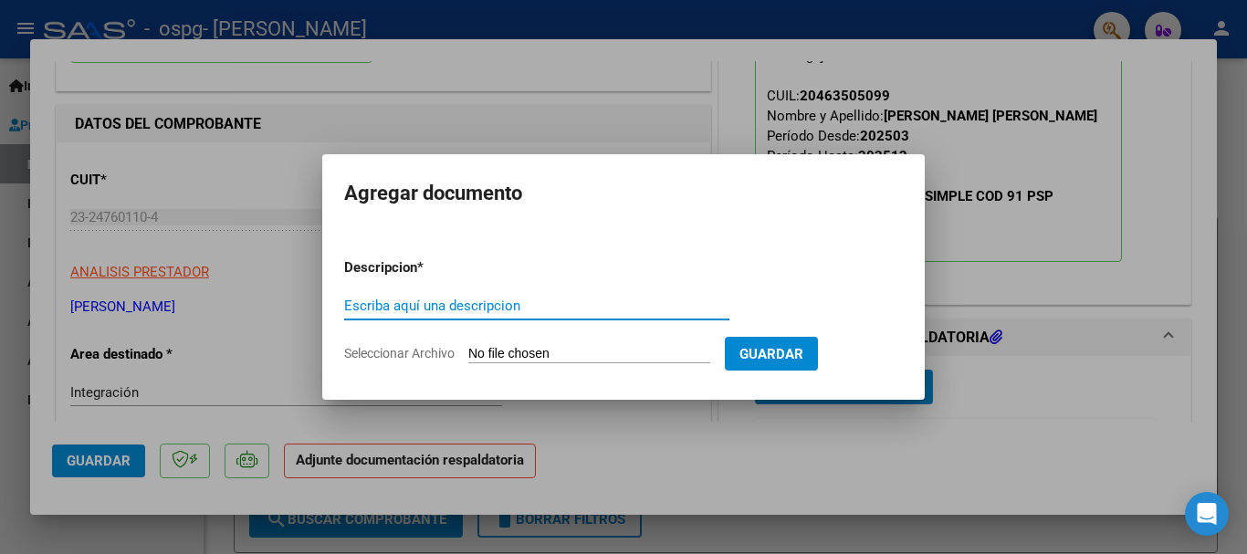
click at [527, 313] on input "Escriba aquí una descripcion" at bounding box center [536, 306] width 385 height 16
type input "CAE FC"
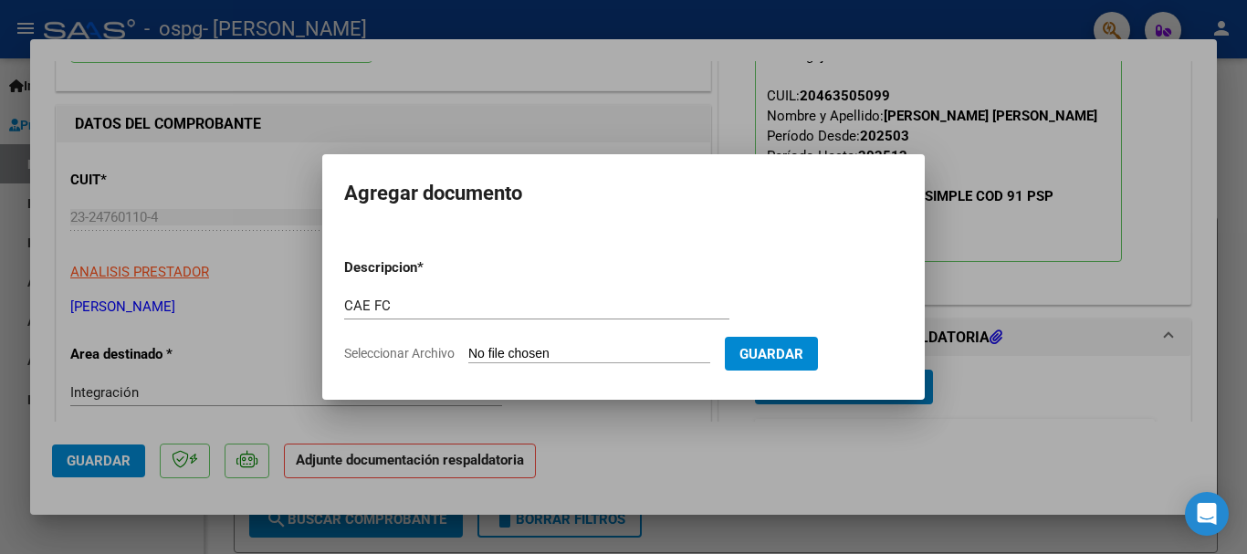
click at [605, 354] on input "Seleccionar Archivo" at bounding box center [589, 354] width 242 height 17
type input "C:\fakepath\CAE FACT NRO 03-807.pdf"
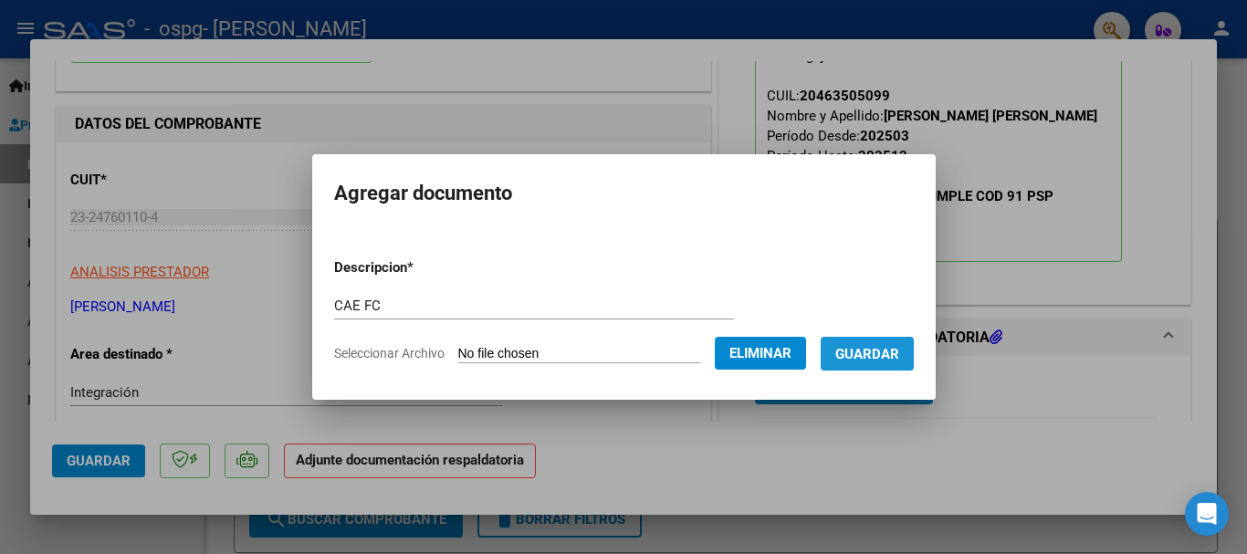
click at [881, 350] on span "Guardar" at bounding box center [867, 354] width 64 height 16
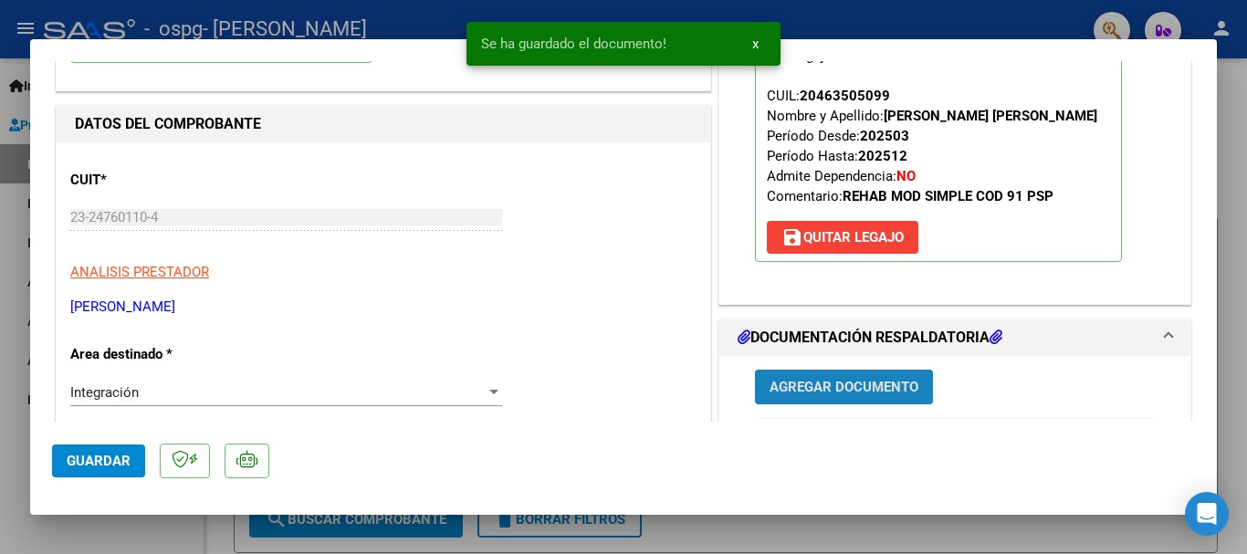
click at [794, 397] on button "Agregar Documento" at bounding box center [844, 387] width 178 height 34
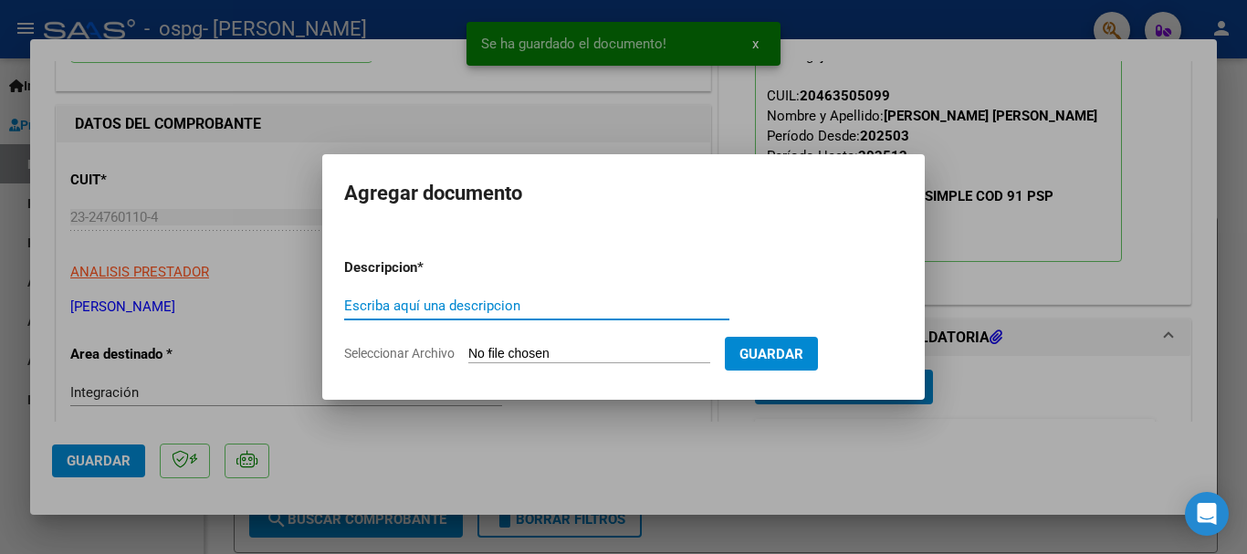
click at [527, 305] on input "Escriba aquí una descripcion" at bounding box center [536, 306] width 385 height 16
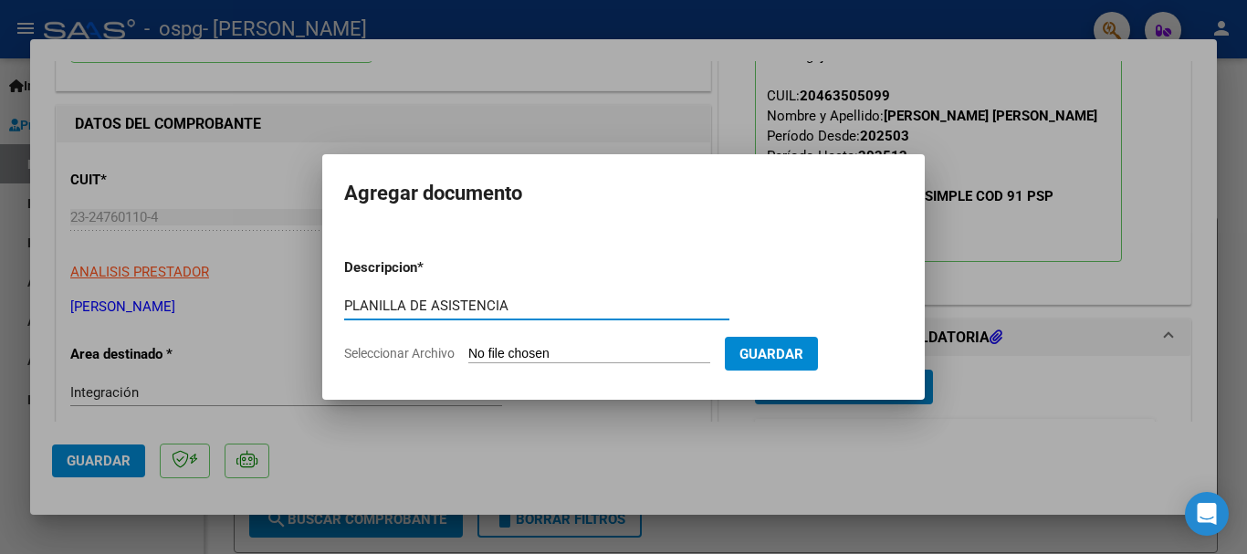
type input "PLANILLA DE ASISTENCIA"
click at [528, 349] on input "Seleccionar Archivo" at bounding box center [589, 354] width 242 height 17
type input "C:\fakepath\[PERSON_NAME] 8-25.pdf"
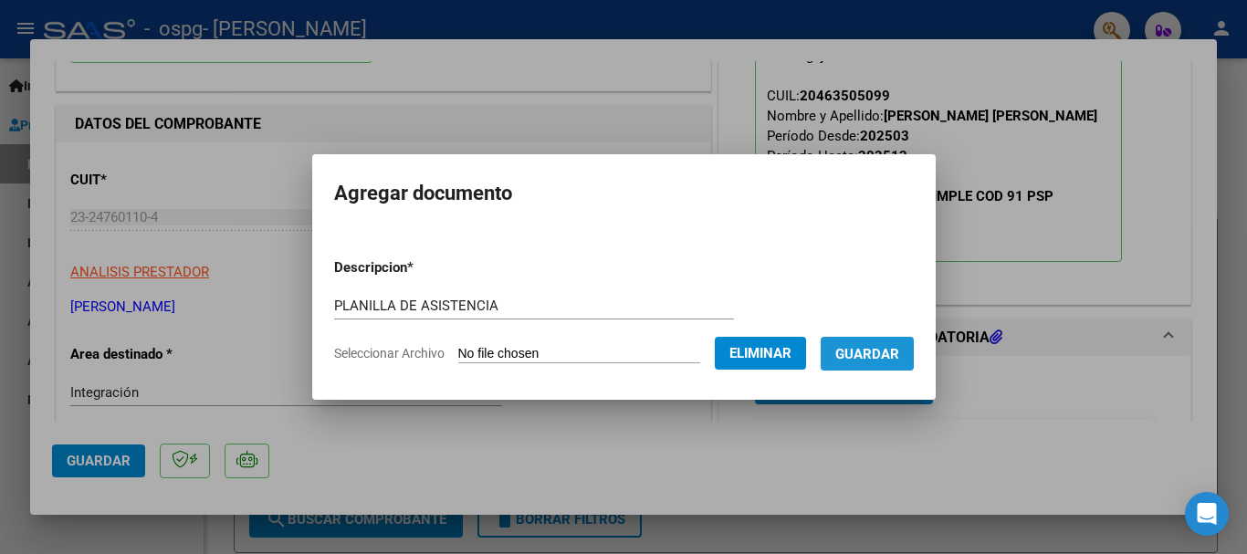
click at [891, 351] on span "Guardar" at bounding box center [867, 354] width 64 height 16
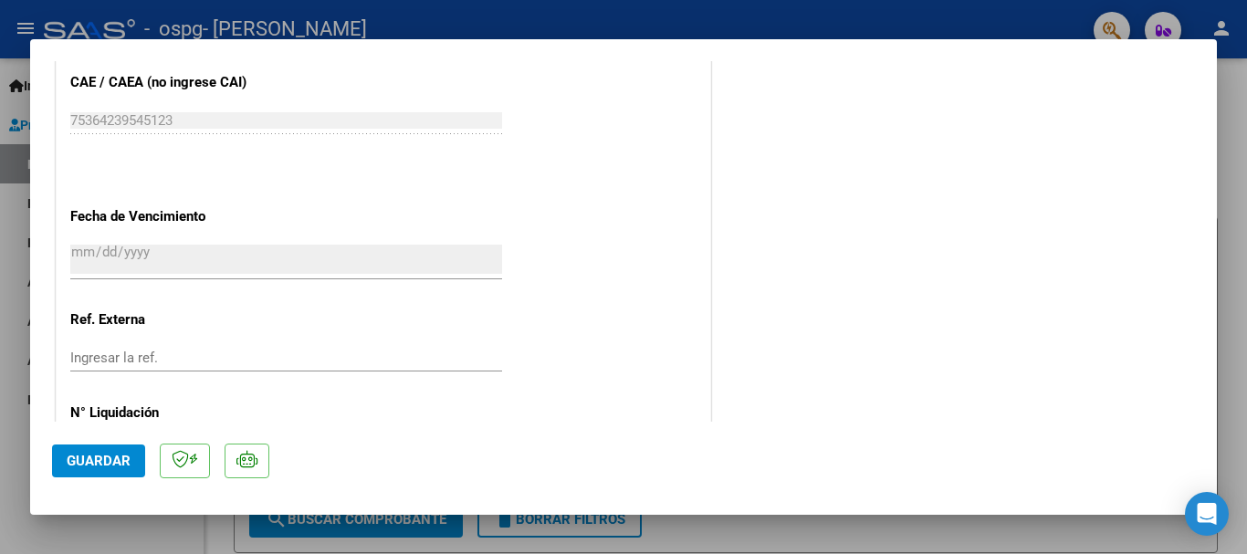
scroll to position [1273, 0]
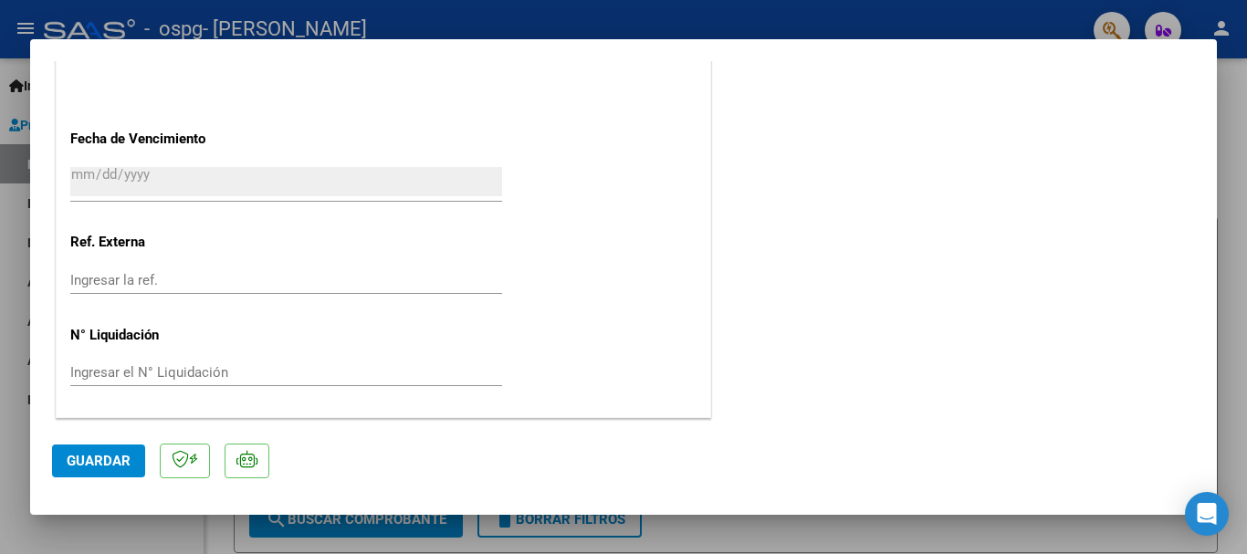
drag, startPoint x: 110, startPoint y: 455, endPoint x: 112, endPoint y: 445, distance: 9.3
click at [109, 455] on span "Guardar" at bounding box center [99, 461] width 64 height 16
click at [1234, 118] on div at bounding box center [623, 277] width 1247 height 554
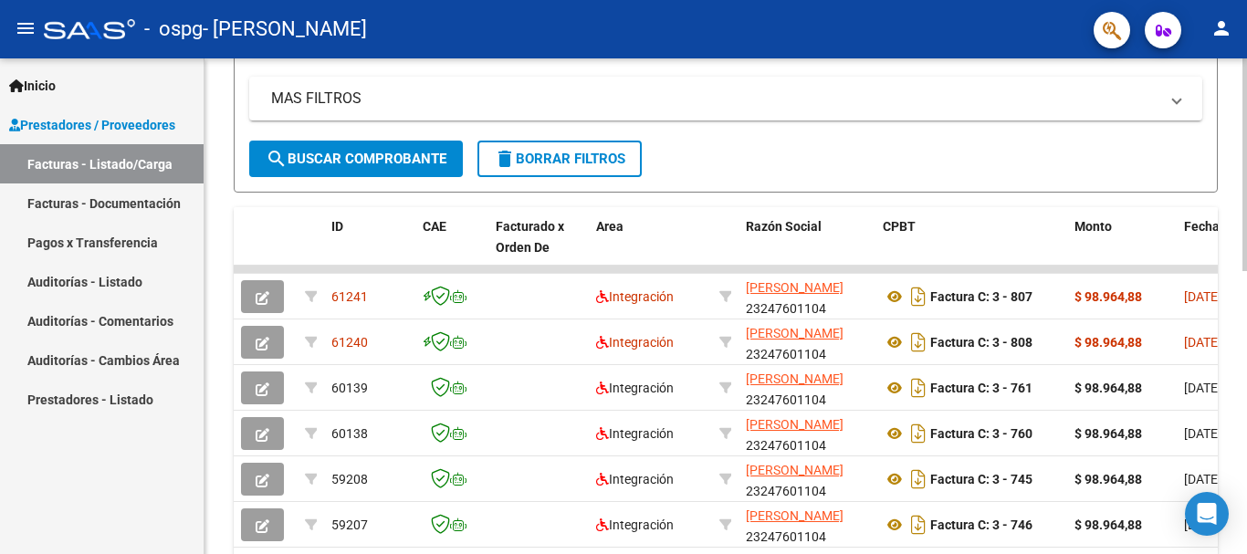
scroll to position [297, 0]
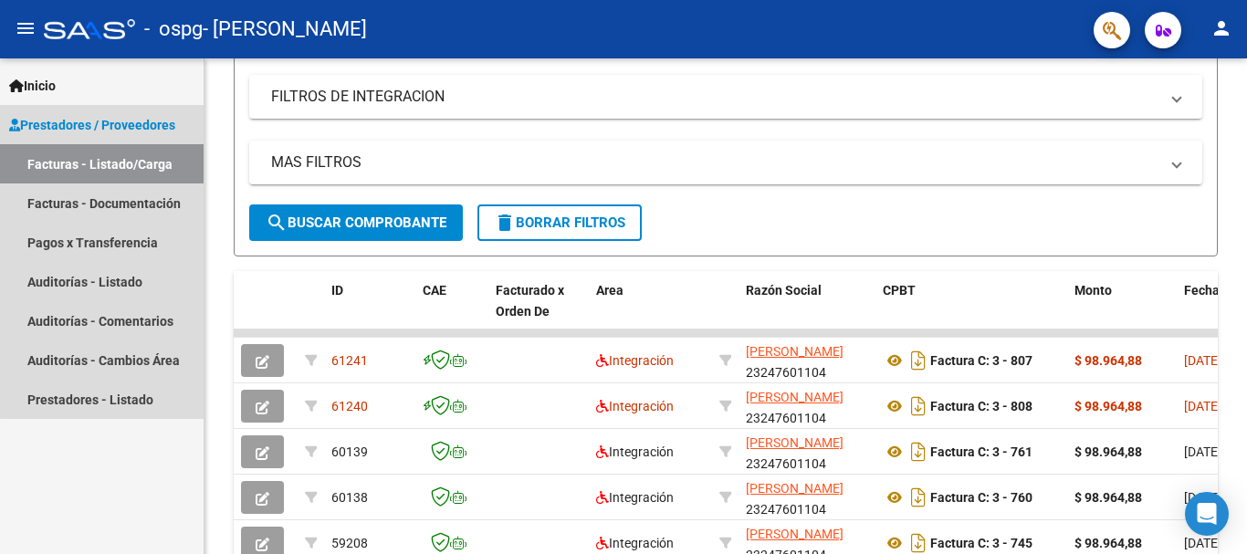
click at [127, 162] on link "Facturas - Listado/Carga" at bounding box center [102, 163] width 204 height 39
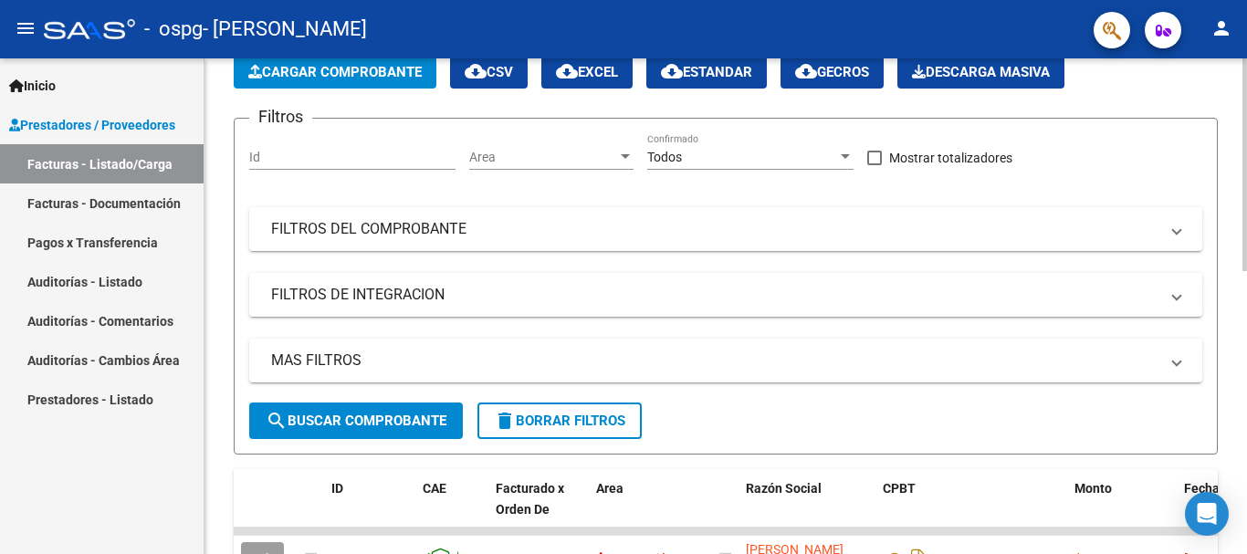
scroll to position [0, 0]
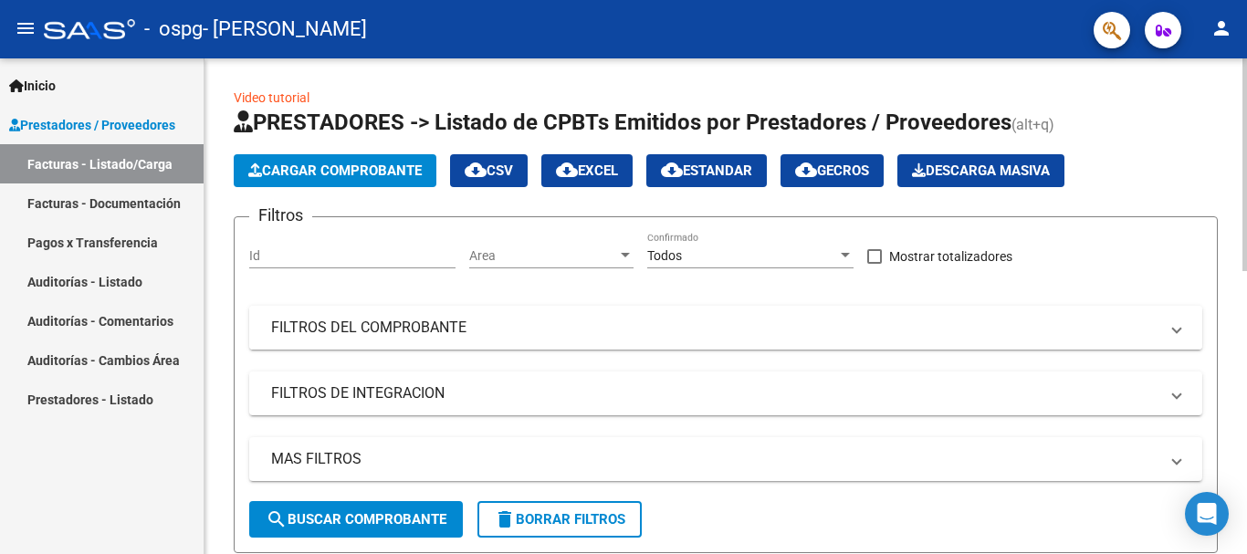
click at [425, 330] on mat-panel-title "FILTROS DEL COMPROBANTE" at bounding box center [714, 328] width 887 height 20
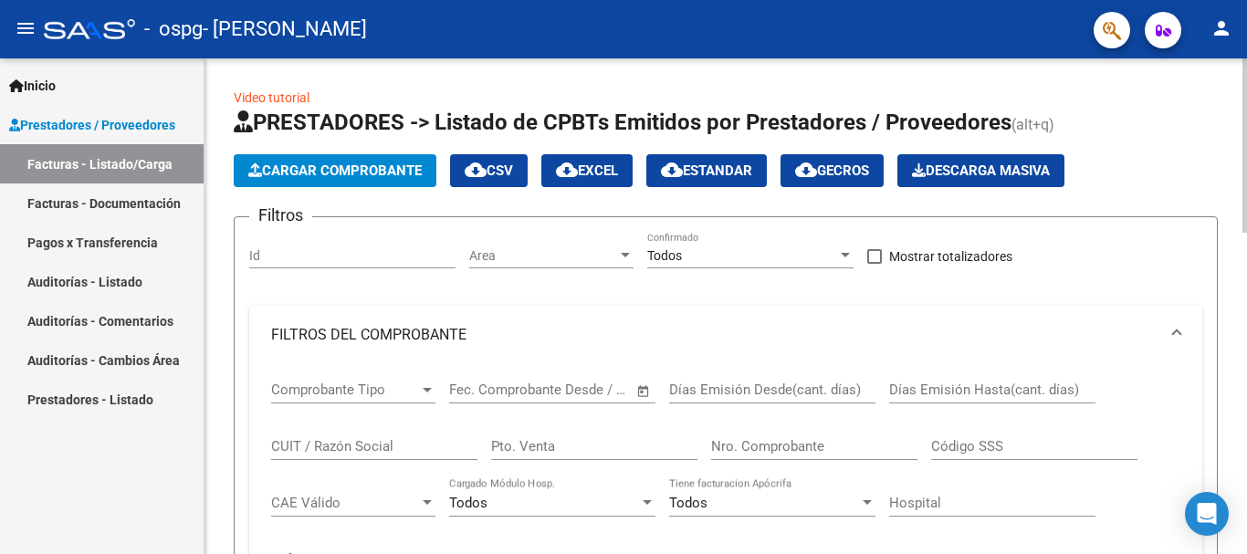
click at [425, 330] on mat-panel-title "FILTROS DEL COMPROBANTE" at bounding box center [714, 335] width 887 height 20
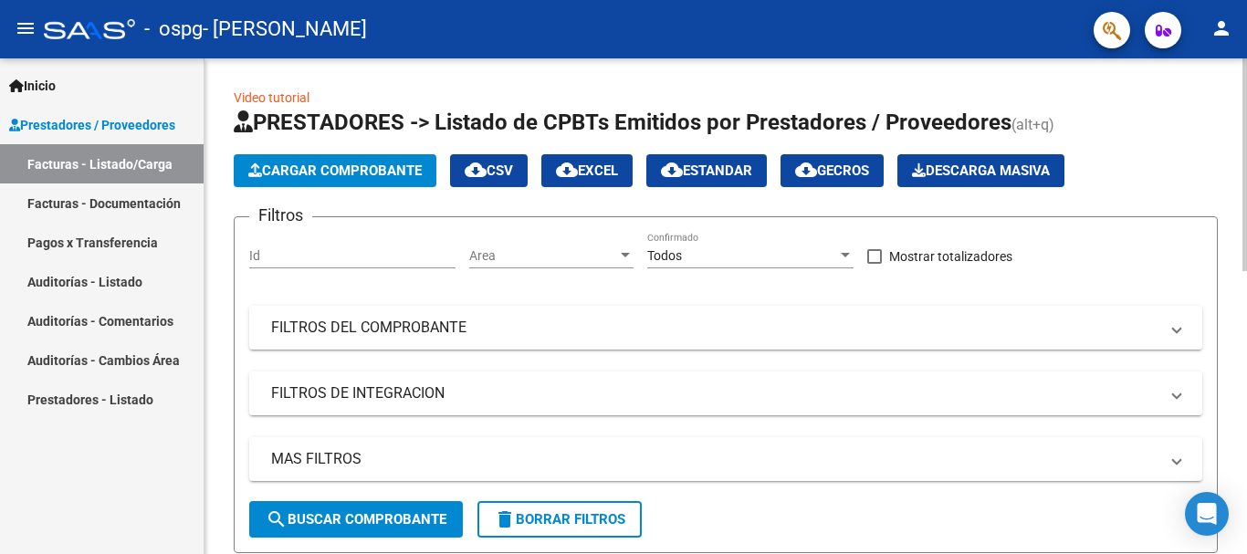
click at [407, 395] on mat-panel-title "FILTROS DE INTEGRACION" at bounding box center [714, 393] width 887 height 20
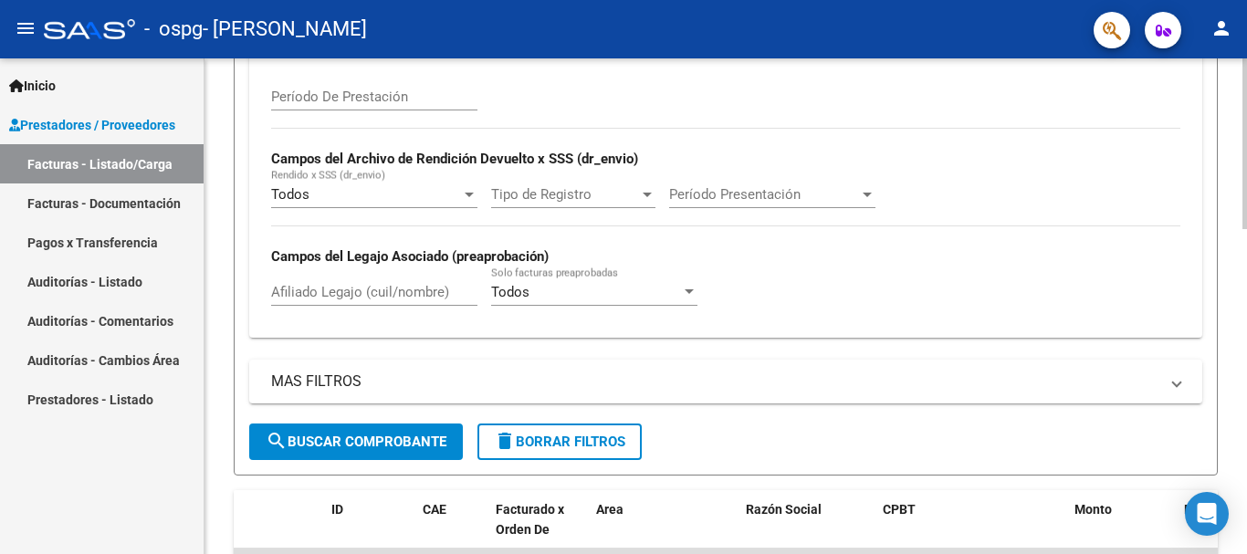
scroll to position [365, 0]
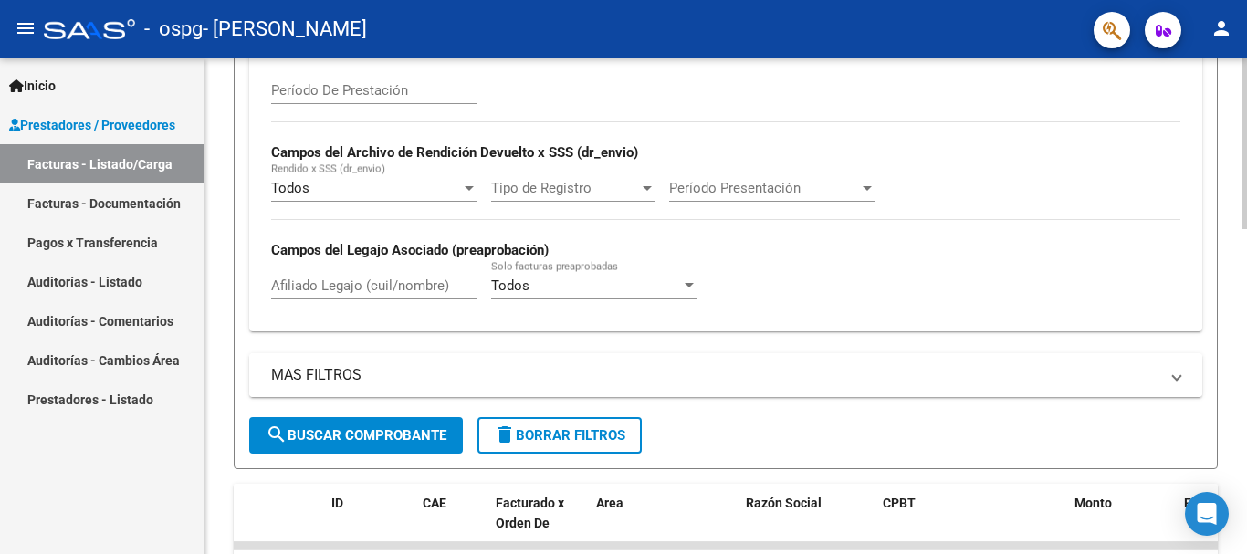
click at [340, 375] on mat-panel-title "MAS FILTROS" at bounding box center [714, 375] width 887 height 20
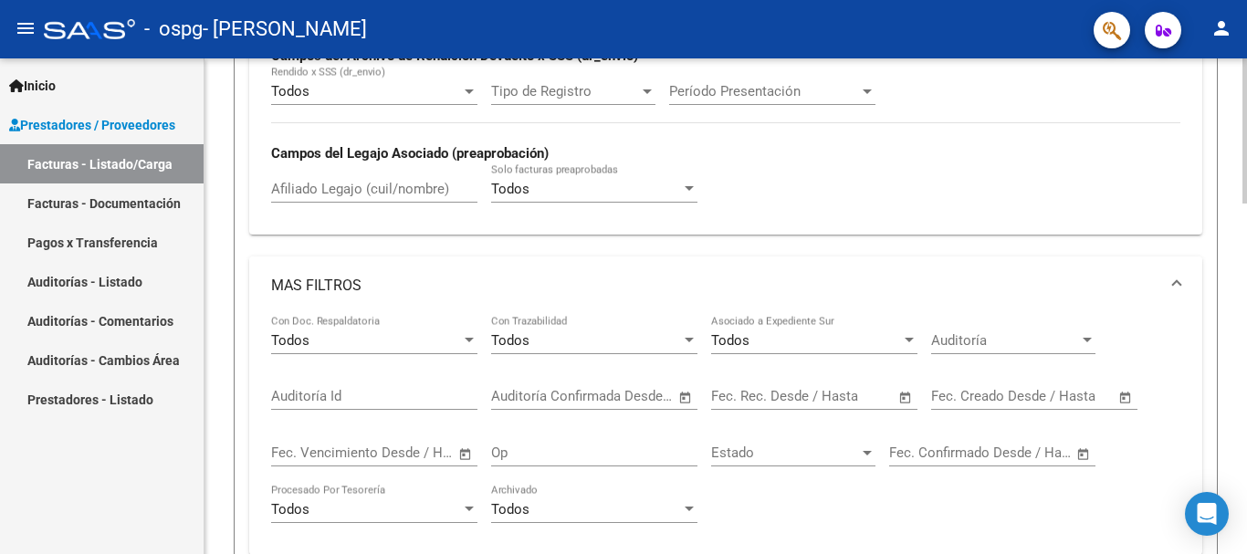
scroll to position [639, 0]
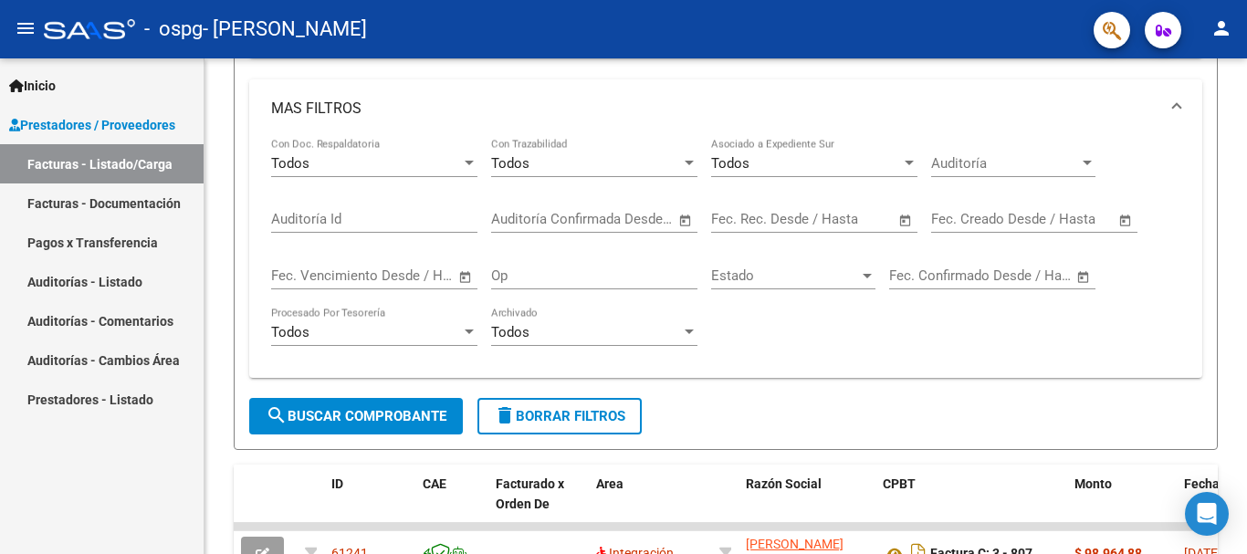
click at [143, 244] on link "Pagos x Transferencia" at bounding box center [102, 242] width 204 height 39
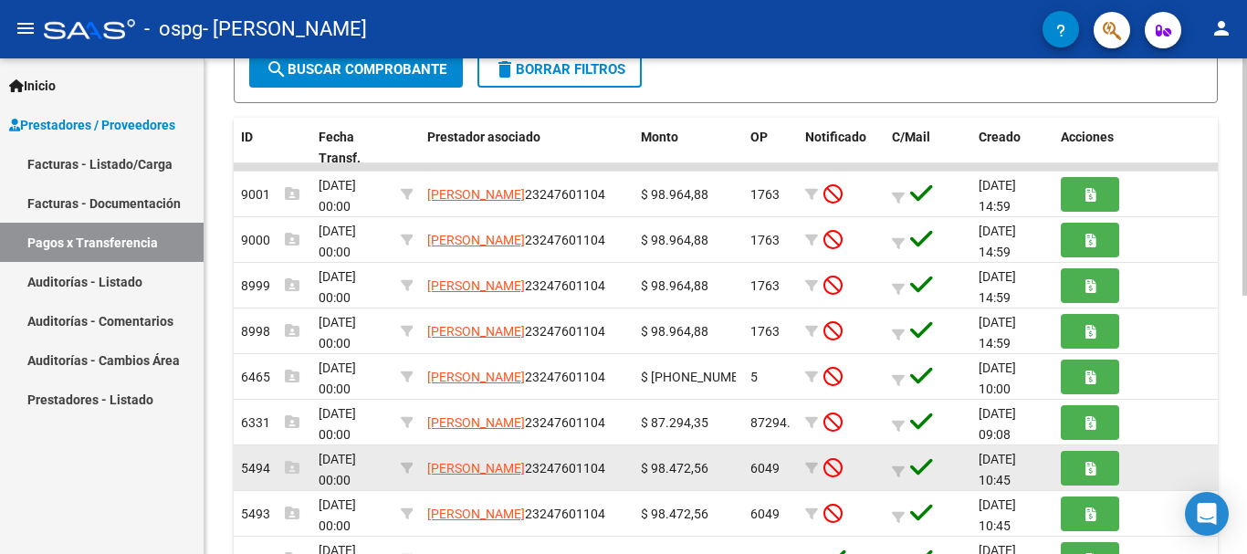
scroll to position [267, 0]
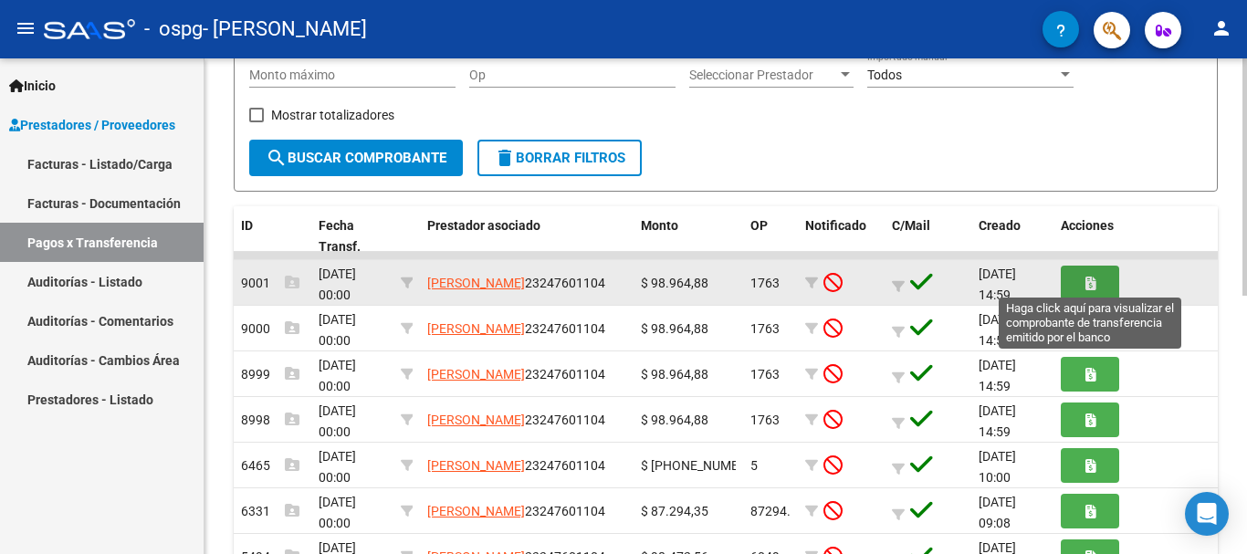
click at [1083, 281] on button "button" at bounding box center [1090, 283] width 58 height 34
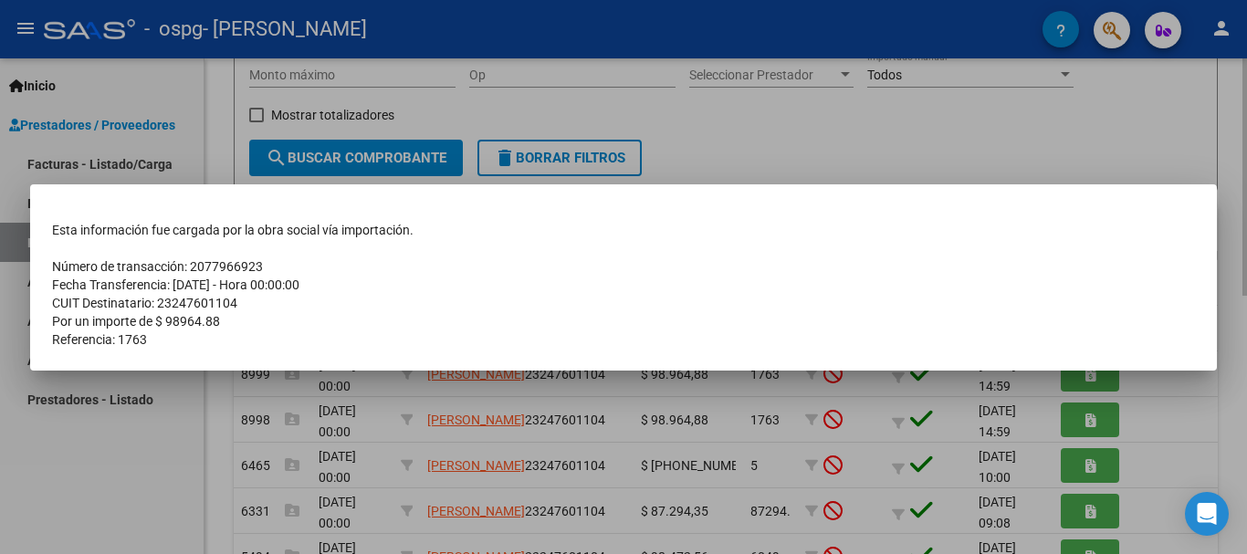
click at [1094, 156] on div at bounding box center [623, 277] width 1247 height 554
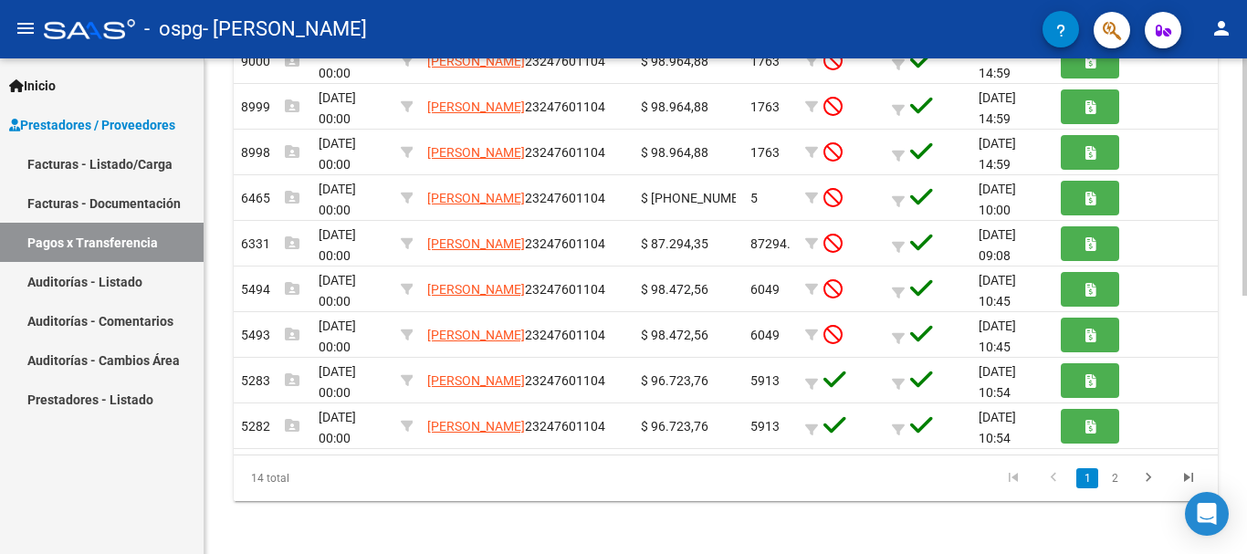
scroll to position [540, 0]
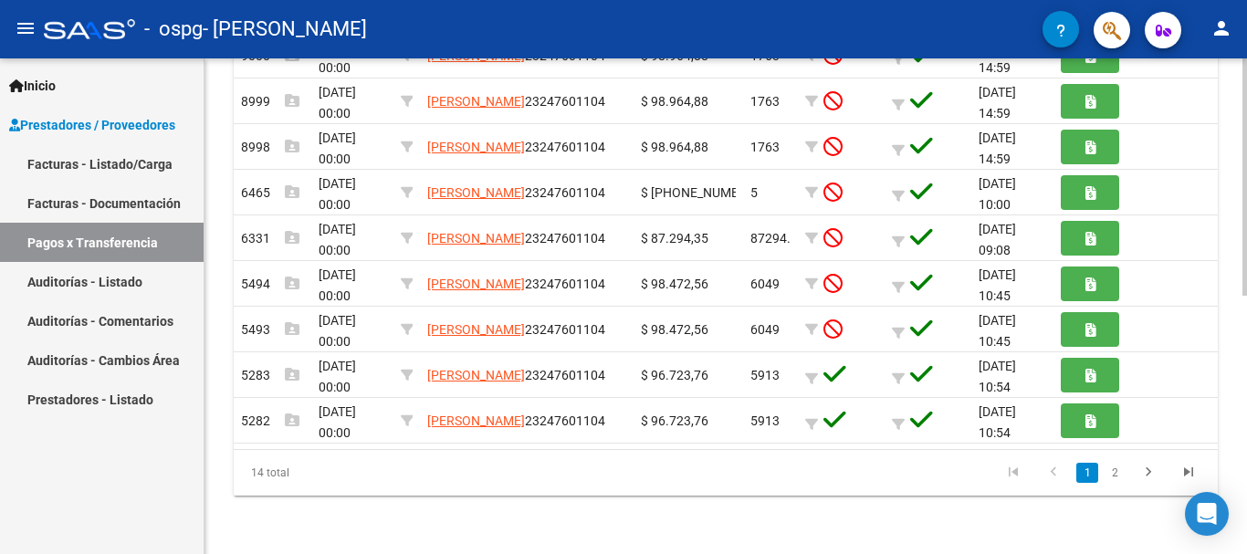
click at [1246, 507] on div at bounding box center [1244, 435] width 5 height 237
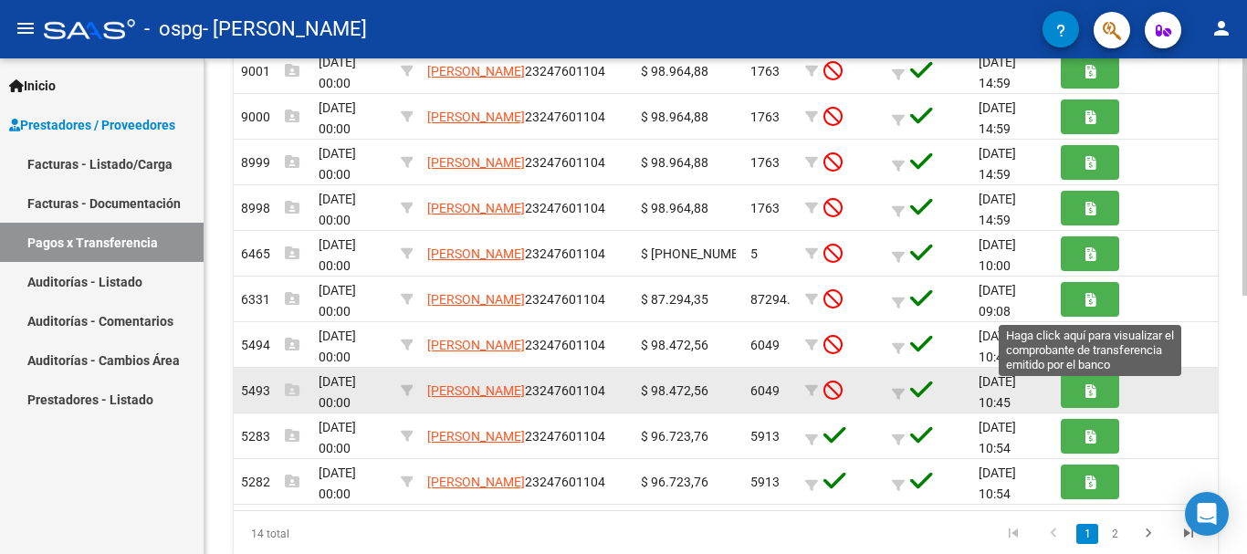
scroll to position [358, 0]
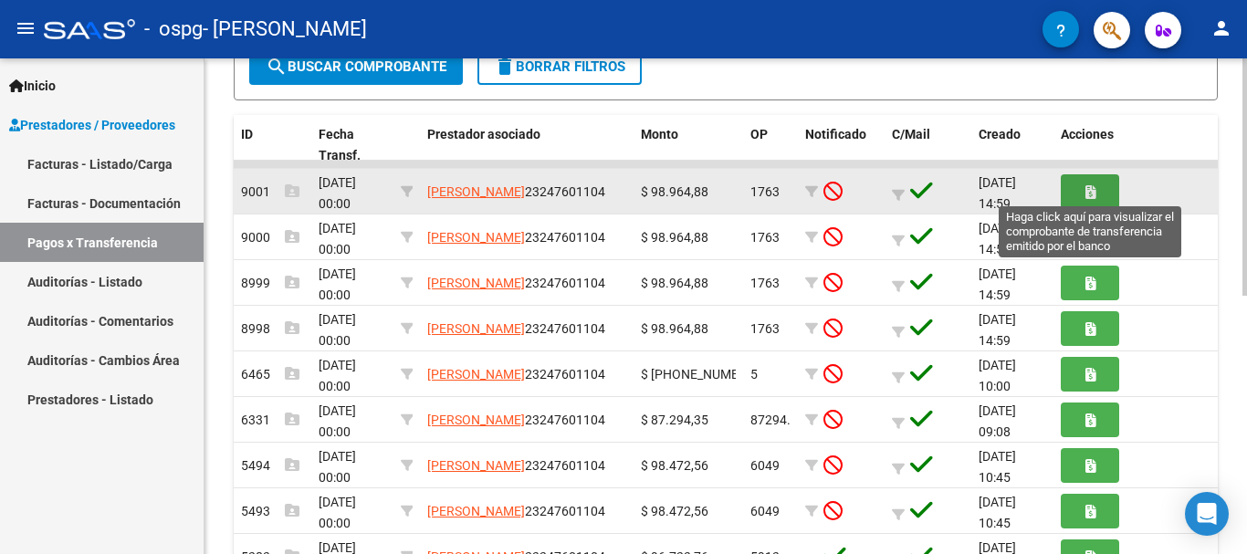
click at [1097, 191] on button "button" at bounding box center [1090, 191] width 58 height 34
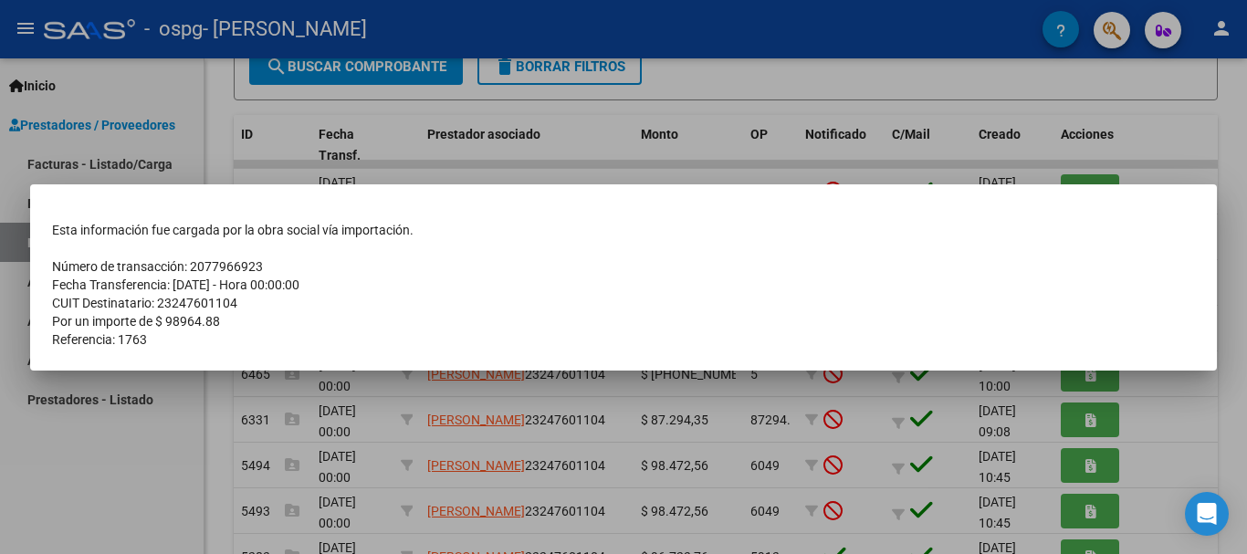
click at [1240, 207] on div at bounding box center [623, 277] width 1247 height 554
